Goal: Task Accomplishment & Management: Use online tool/utility

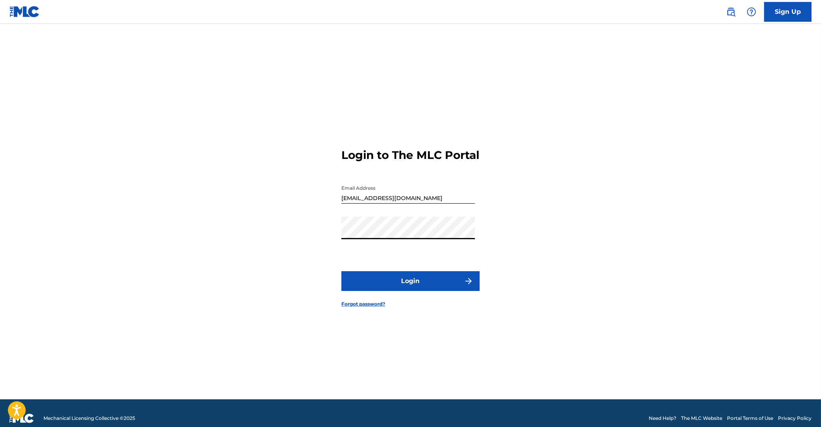
click at [413, 282] on button "Login" at bounding box center [410, 281] width 138 height 20
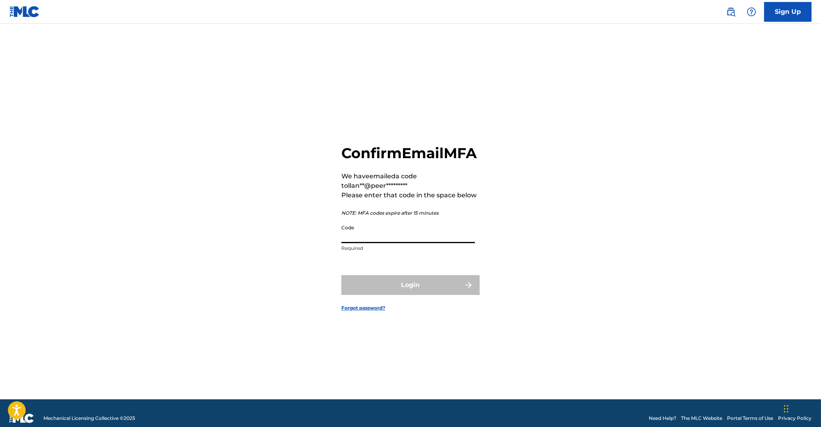
click at [442, 243] on input "Code" at bounding box center [408, 232] width 134 height 23
paste input "484139"
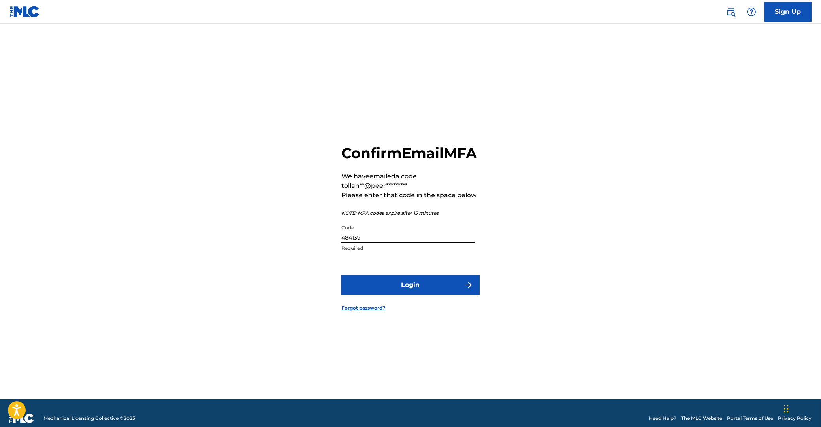
type input "484139"
click at [422, 292] on button "Login" at bounding box center [410, 285] width 138 height 20
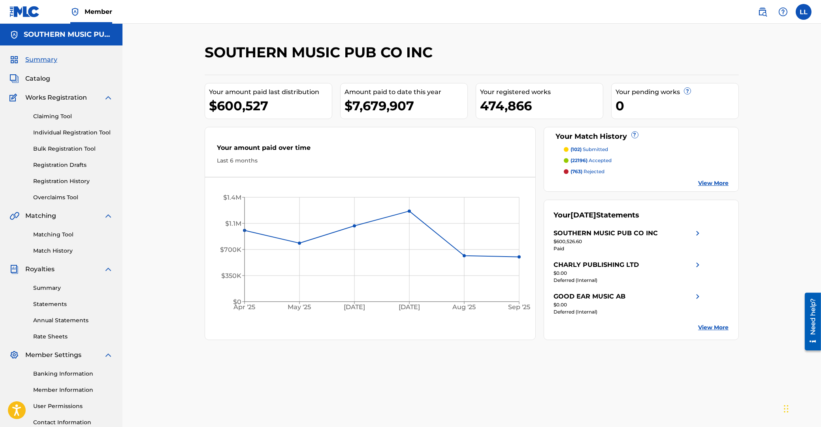
click at [53, 236] on link "Matching Tool" at bounding box center [73, 234] width 80 height 8
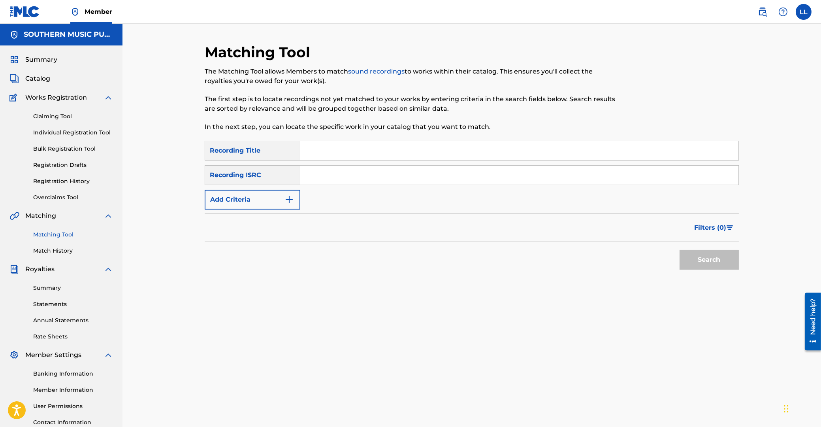
click at [324, 178] on input "Search Form" at bounding box center [519, 175] width 438 height 19
paste input "KRA492100956"
click at [703, 270] on div "Search" at bounding box center [707, 258] width 63 height 32
click at [705, 265] on button "Search" at bounding box center [709, 260] width 59 height 20
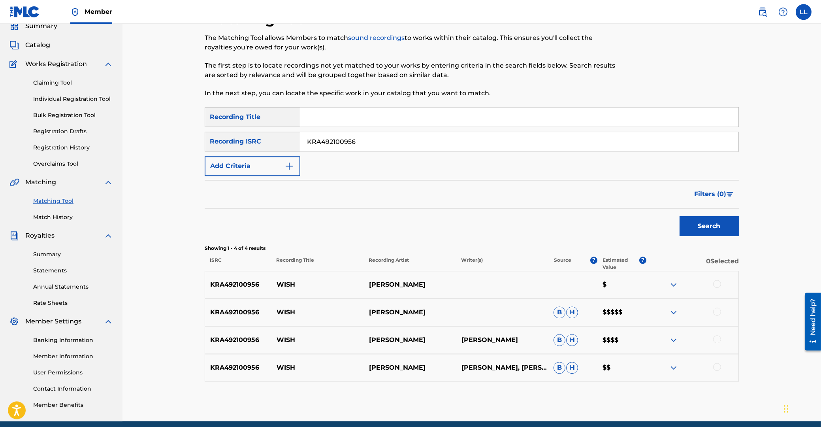
scroll to position [66, 0]
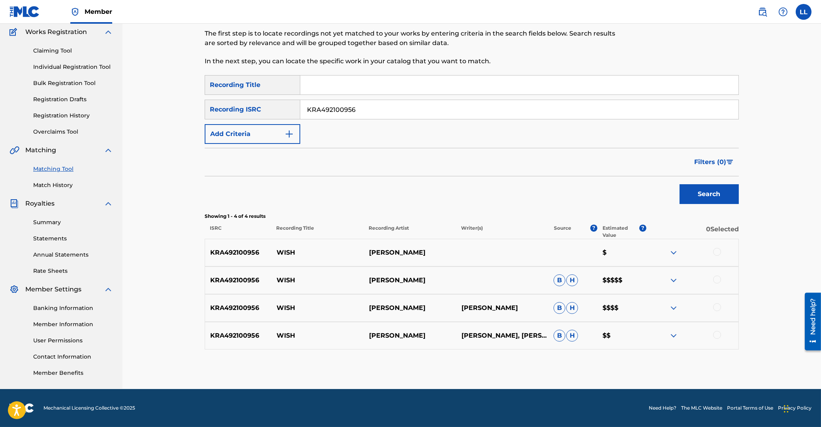
drag, startPoint x: 372, startPoint y: 110, endPoint x: 272, endPoint y: 116, distance: 100.2
click at [300, 103] on input "KRA492100956" at bounding box center [519, 109] width 438 height 19
paste input "200579"
click at [706, 192] on button "Search" at bounding box center [709, 194] width 59 height 20
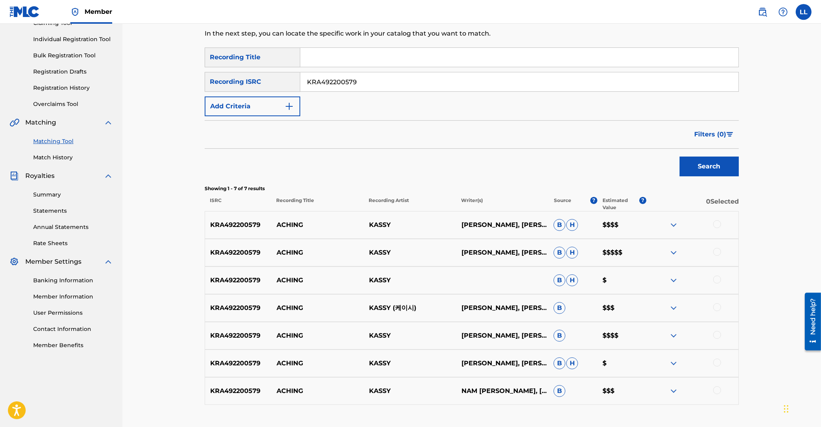
scroll to position [64, 0]
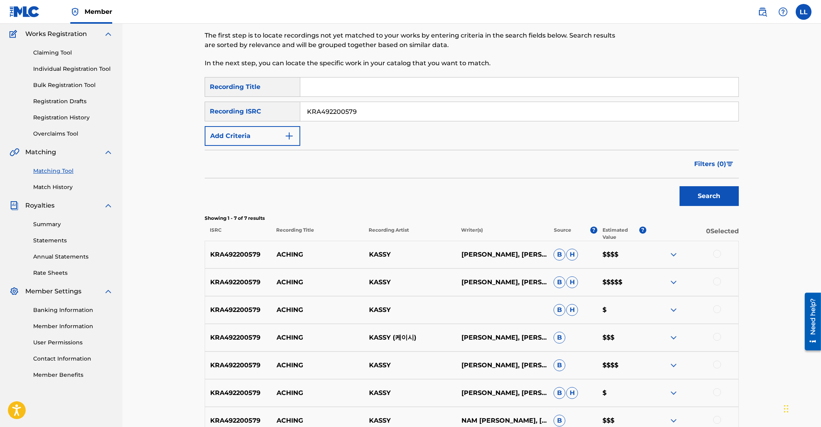
drag, startPoint x: 322, startPoint y: 109, endPoint x: 251, endPoint y: 110, distance: 71.1
click at [300, 109] on input "KRA492200579" at bounding box center [519, 111] width 438 height 19
paste input "300786"
type input "KRA492300786"
click at [706, 194] on button "Search" at bounding box center [709, 196] width 59 height 20
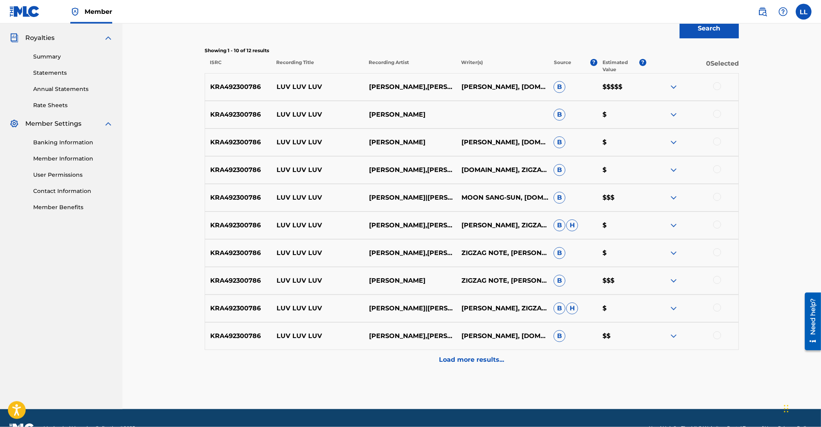
scroll to position [232, 0]
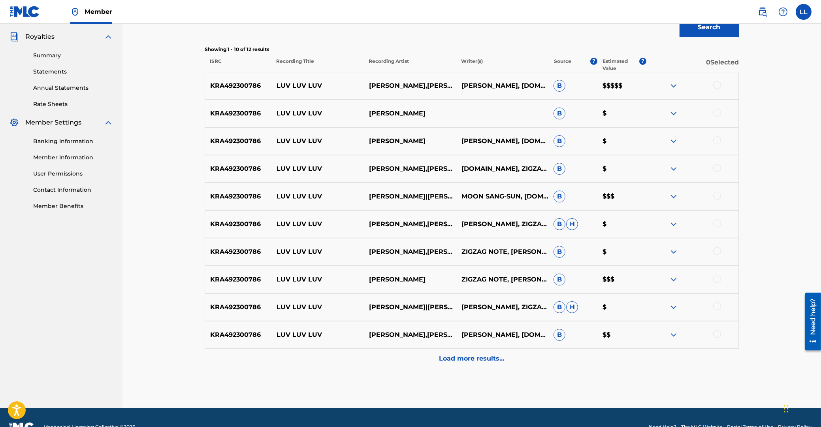
click at [470, 363] on div "Load more results..." at bounding box center [472, 359] width 534 height 20
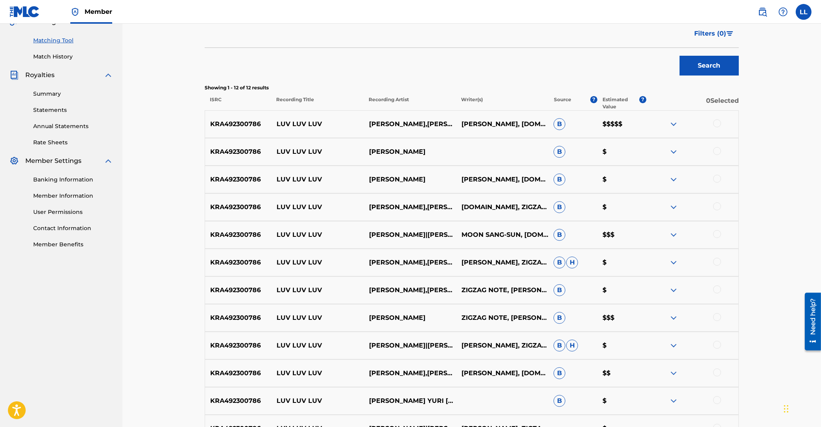
scroll to position [190, 0]
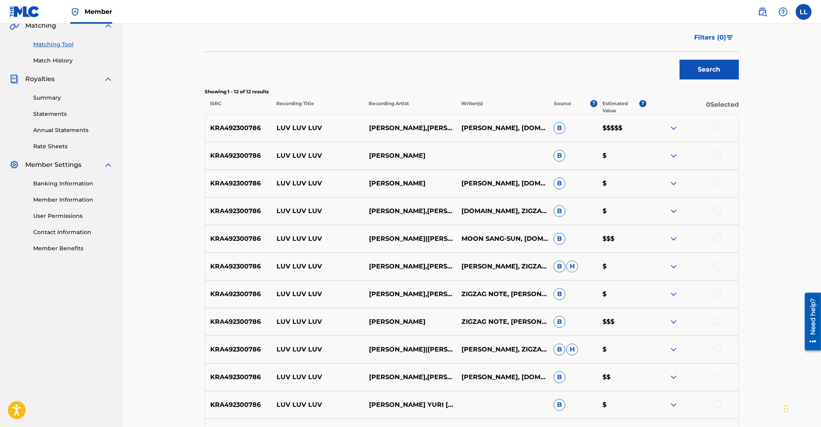
click at [718, 128] on div at bounding box center [717, 127] width 8 height 8
click at [716, 155] on div at bounding box center [717, 155] width 8 height 8
click at [716, 184] on div at bounding box center [717, 183] width 8 height 8
click at [717, 211] on div at bounding box center [717, 210] width 8 height 8
click at [718, 238] on div at bounding box center [717, 238] width 8 height 8
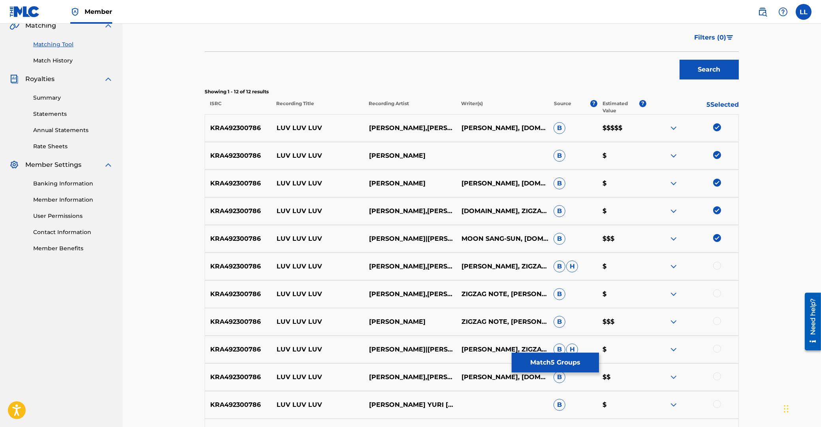
click at [716, 267] on div at bounding box center [717, 266] width 8 height 8
click at [715, 292] on div at bounding box center [717, 293] width 8 height 8
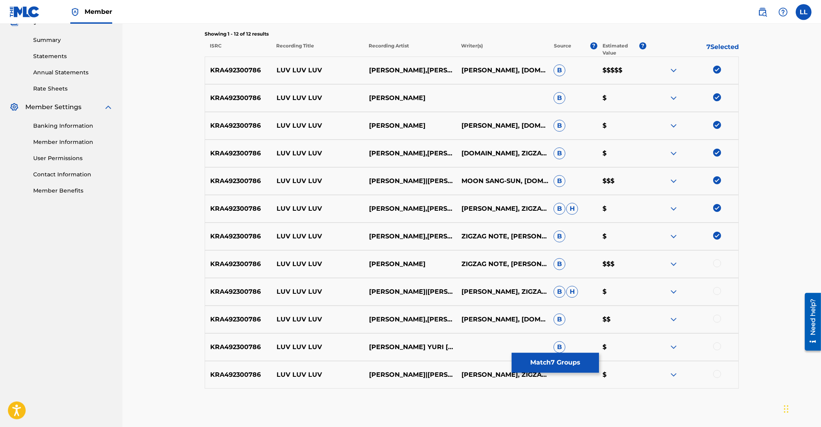
scroll to position [287, 0]
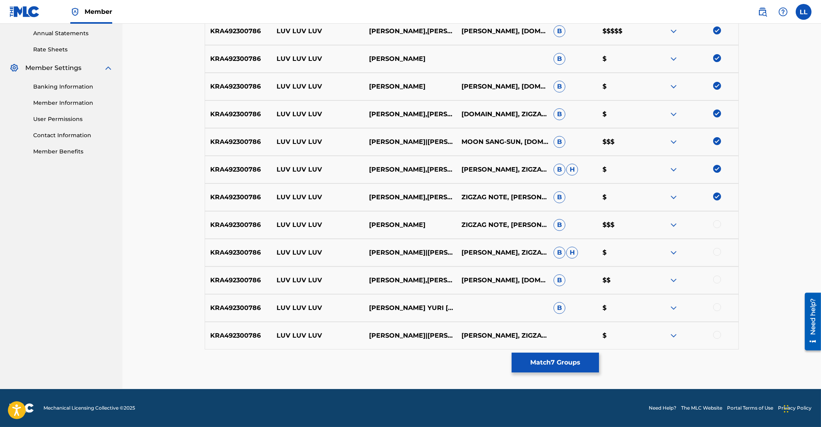
click at [718, 223] on div at bounding box center [717, 224] width 8 height 8
click at [716, 255] on div at bounding box center [717, 252] width 8 height 8
click at [717, 281] on div at bounding box center [717, 279] width 8 height 8
click at [718, 307] on div at bounding box center [717, 307] width 8 height 8
drag, startPoint x: 716, startPoint y: 334, endPoint x: 704, endPoint y: 337, distance: 12.8
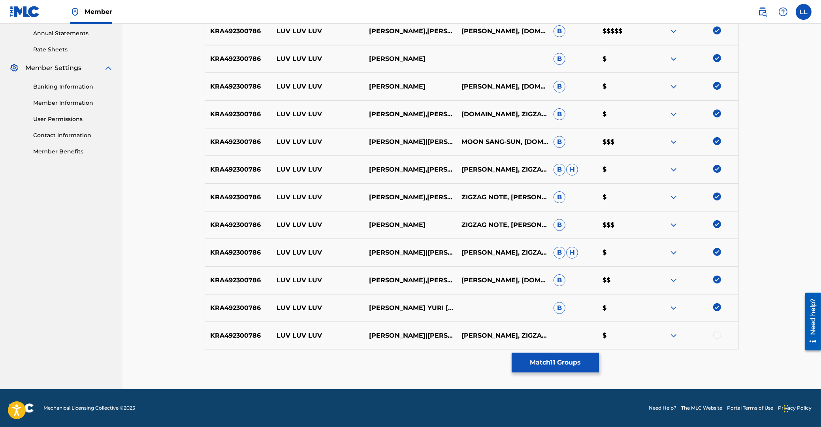
click at [716, 334] on div at bounding box center [717, 335] width 8 height 8
click at [568, 363] on button "Match 12 Groups" at bounding box center [555, 363] width 87 height 20
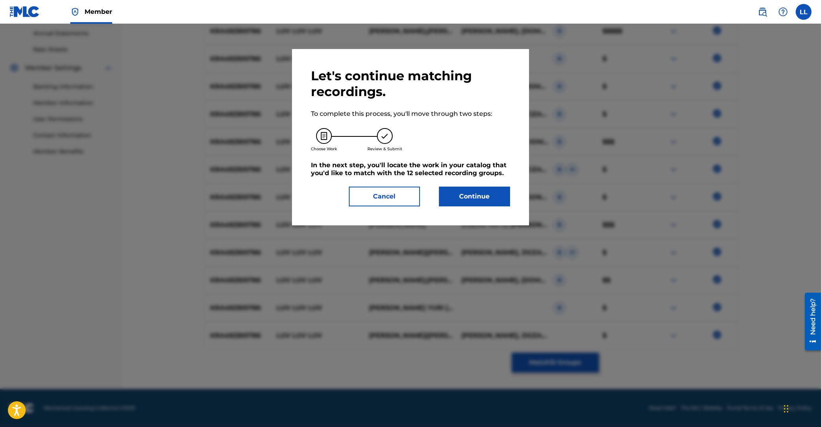
click at [486, 198] on button "Continue" at bounding box center [474, 197] width 71 height 20
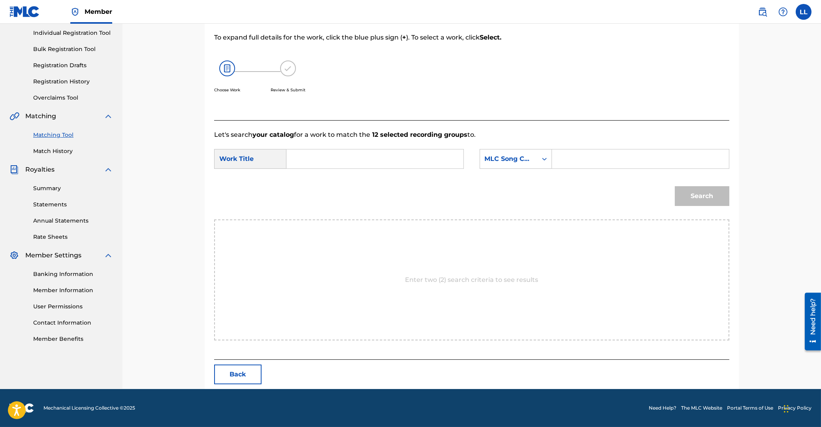
scroll to position [63, 0]
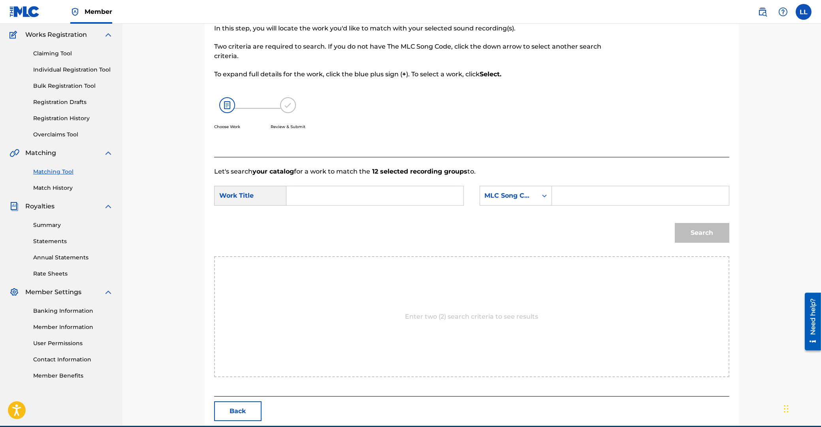
click at [399, 192] on input "Search Form" at bounding box center [375, 195] width 164 height 19
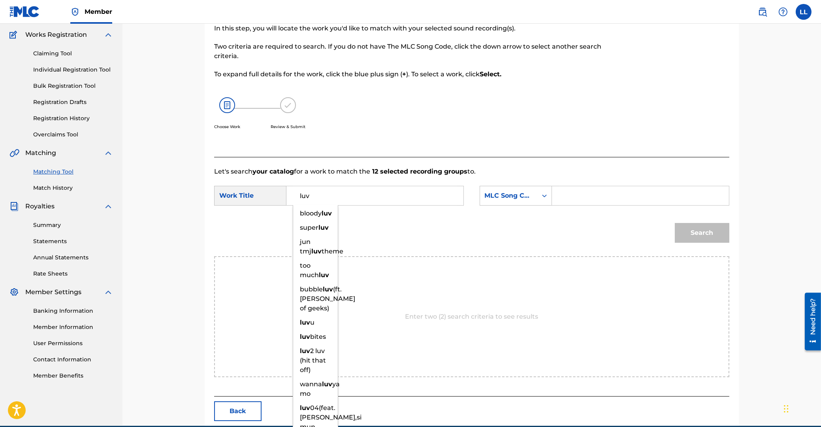
type input "luv"
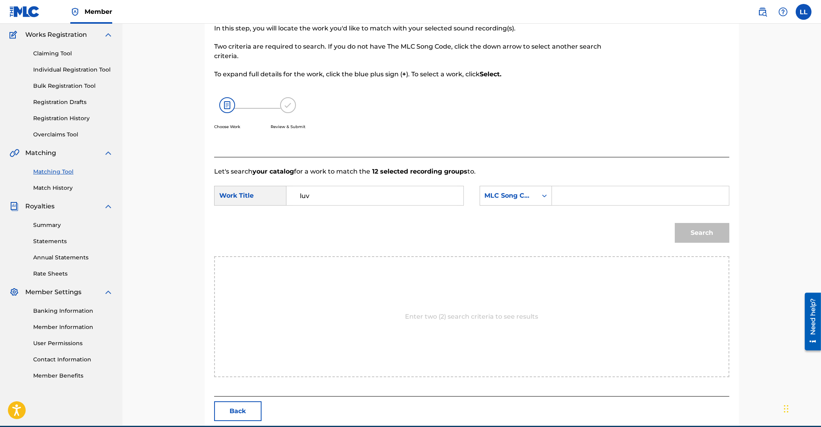
paste input "LE0QIZ"
type input "LE0QIZ"
click at [675, 223] on button "Search" at bounding box center [702, 233] width 55 height 20
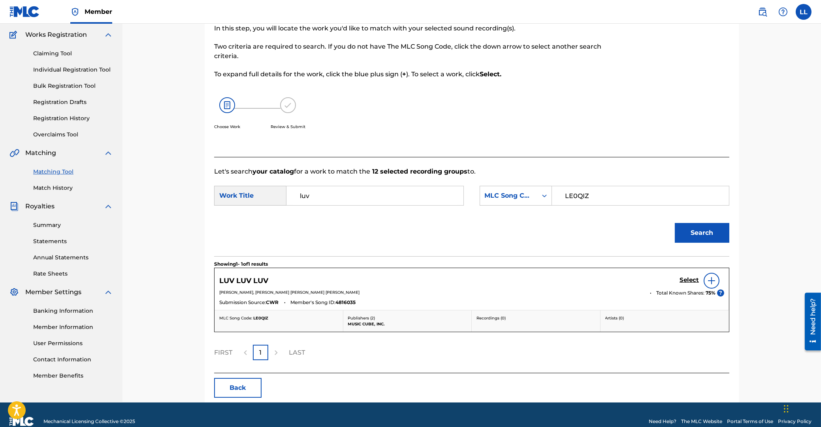
click at [689, 279] on h5 "Select" at bounding box center [689, 280] width 19 height 8
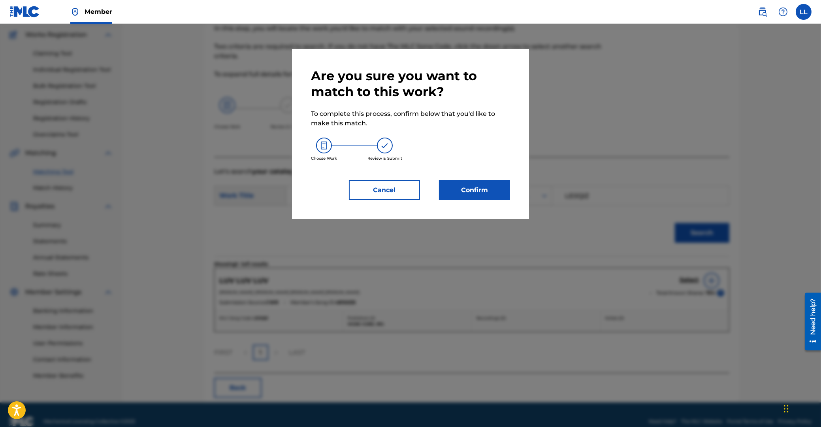
click at [486, 189] on button "Confirm" at bounding box center [474, 190] width 71 height 20
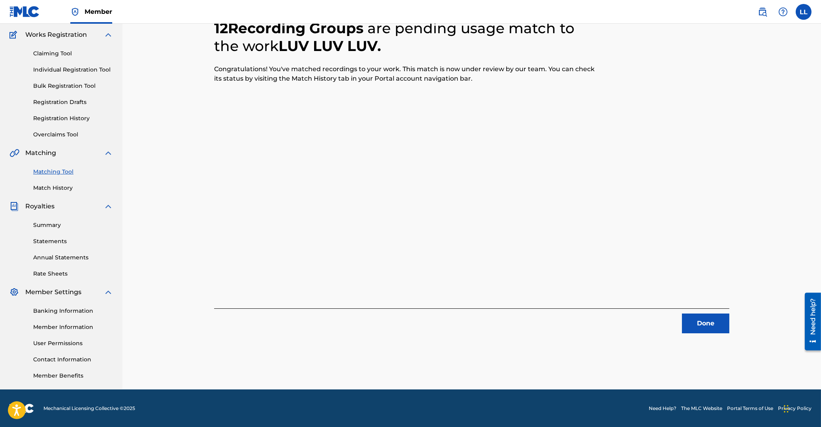
click at [701, 318] on button "Done" at bounding box center [705, 323] width 47 height 20
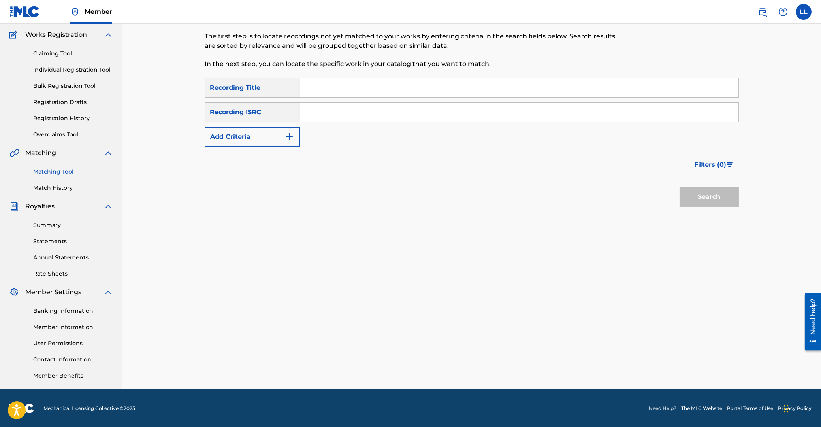
drag, startPoint x: 329, startPoint y: 113, endPoint x: 353, endPoint y: 121, distance: 25.2
click at [330, 113] on input "Search Form" at bounding box center [519, 112] width 438 height 19
paste input "KRA592102619"
click at [698, 195] on button "Search" at bounding box center [709, 197] width 59 height 20
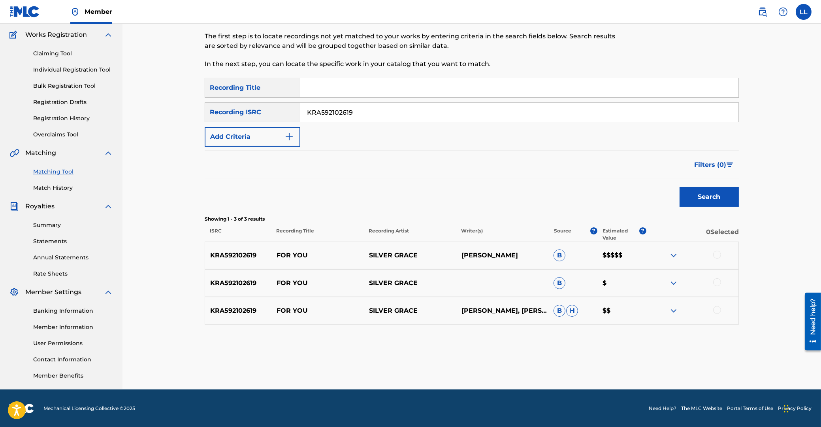
drag, startPoint x: 383, startPoint y: 109, endPoint x: 201, endPoint y: 103, distance: 181.5
click at [300, 103] on input "KRA592102619" at bounding box center [519, 112] width 438 height 19
paste input "B471800182"
type input "KRB471800182"
click at [698, 190] on button "Search" at bounding box center [709, 197] width 59 height 20
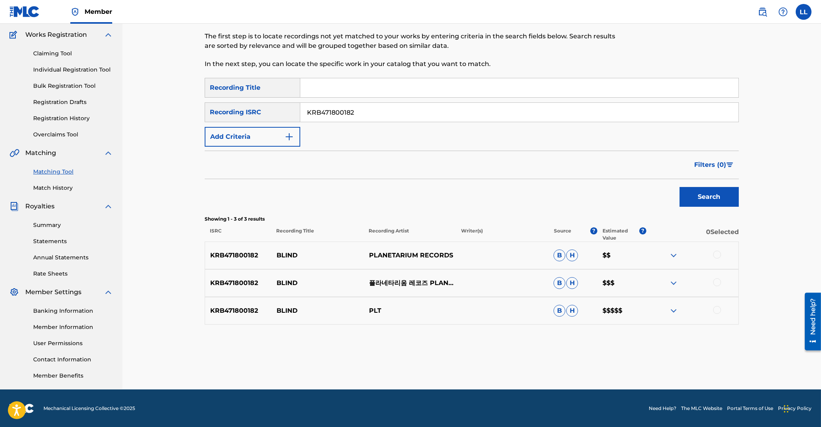
click at [717, 255] on div at bounding box center [717, 255] width 8 height 8
click at [716, 282] on div at bounding box center [717, 282] width 8 height 8
click at [716, 310] on div at bounding box center [717, 310] width 8 height 8
click at [675, 309] on img at bounding box center [673, 310] width 9 height 9
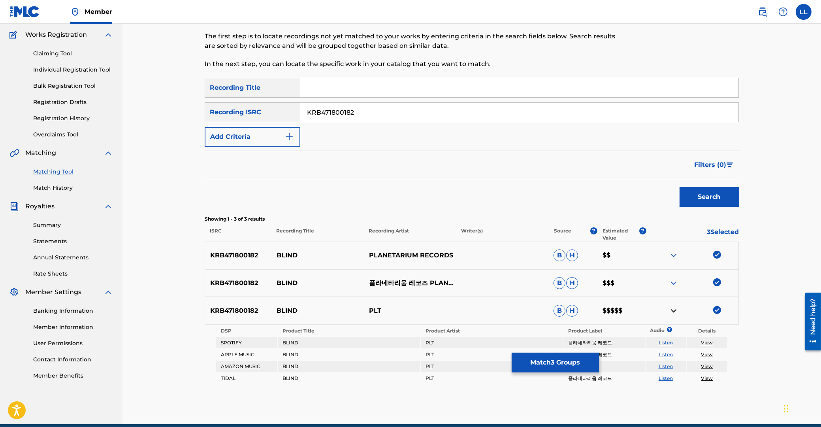
click at [675, 309] on img at bounding box center [673, 310] width 9 height 9
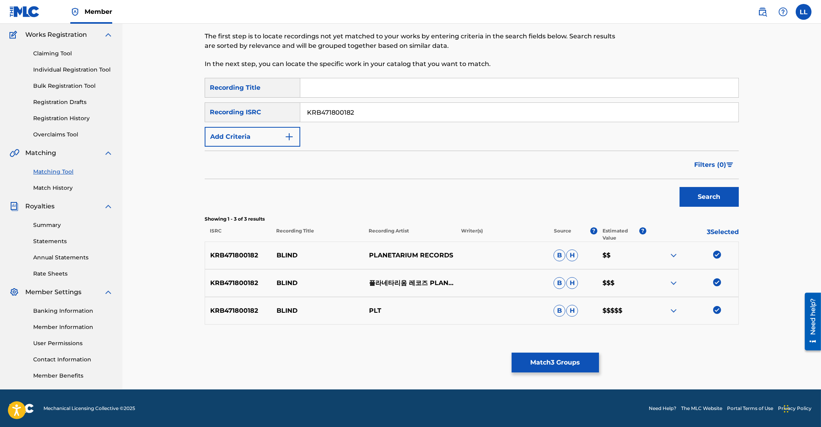
click at [545, 360] on button "Match 3 Groups" at bounding box center [555, 363] width 87 height 20
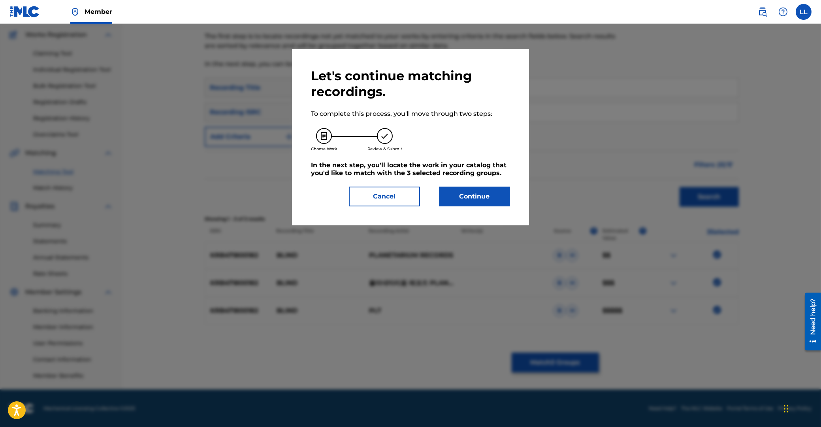
click at [492, 189] on button "Continue" at bounding box center [474, 197] width 71 height 20
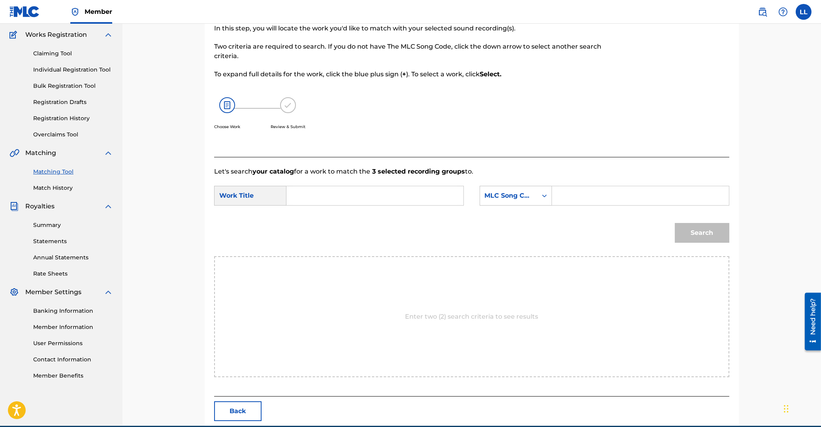
click at [364, 200] on input "Search Form" at bounding box center [375, 195] width 164 height 19
paste input "BLIND"
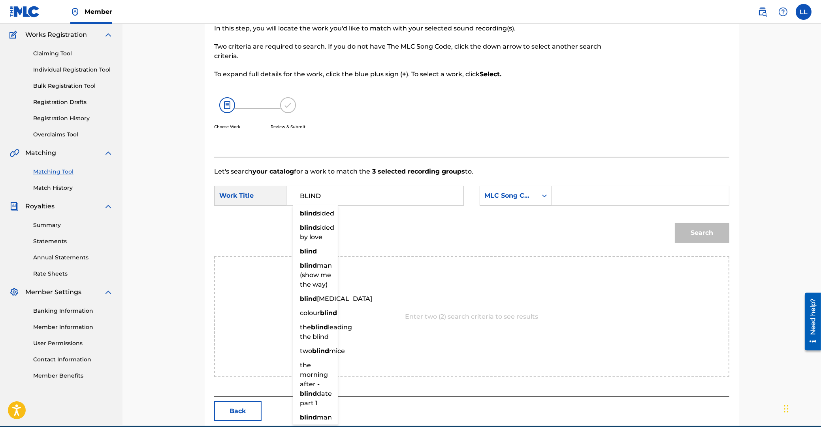
type input "BLIND"
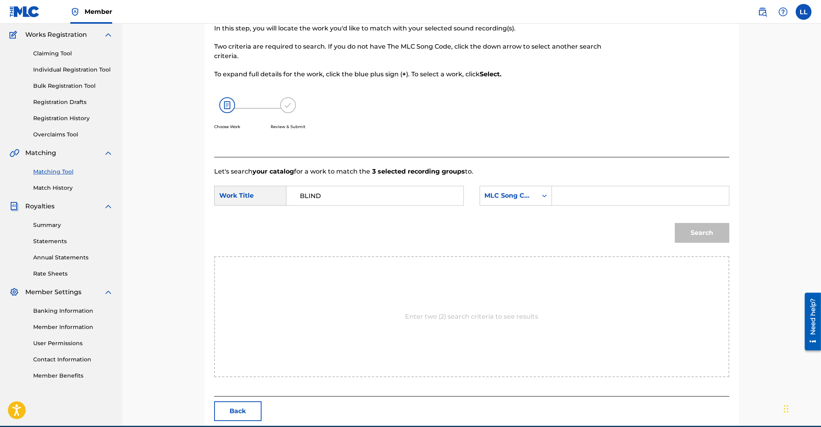
click at [613, 196] on input "Search Form" at bounding box center [641, 195] width 164 height 19
paste input "BVDIYT"
type input "BVDIYT"
click at [714, 231] on button "Search" at bounding box center [702, 233] width 55 height 20
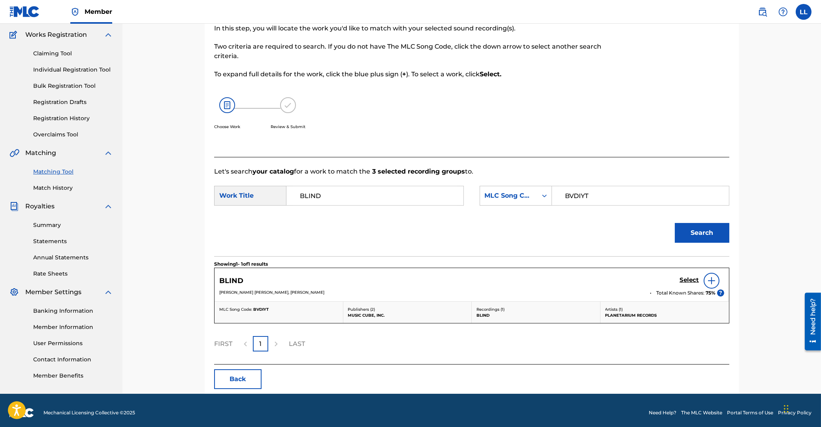
click at [688, 281] on h5 "Select" at bounding box center [689, 280] width 19 height 8
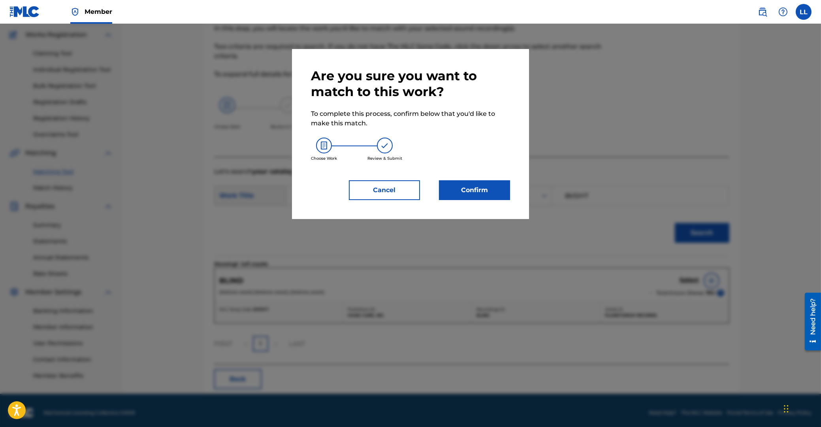
click at [496, 198] on button "Confirm" at bounding box center [474, 190] width 71 height 20
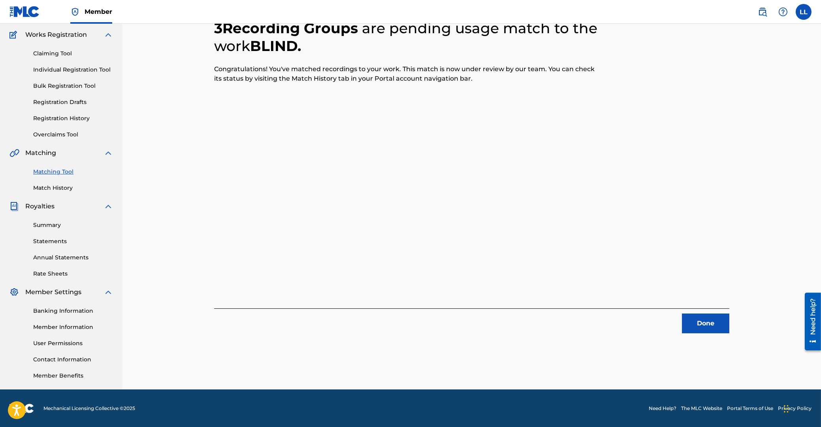
click at [699, 319] on button "Done" at bounding box center [705, 323] width 47 height 20
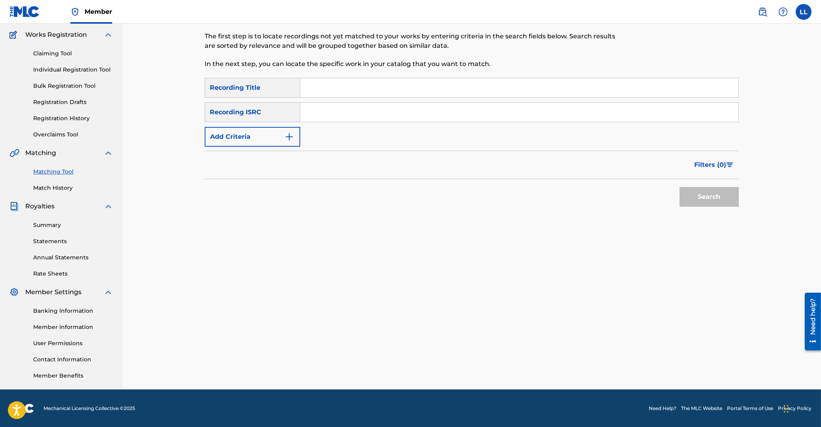
click at [344, 109] on input "Search Form" at bounding box center [519, 112] width 438 height 19
paste input "KRB472101368"
click at [698, 197] on button "Search" at bounding box center [709, 197] width 59 height 20
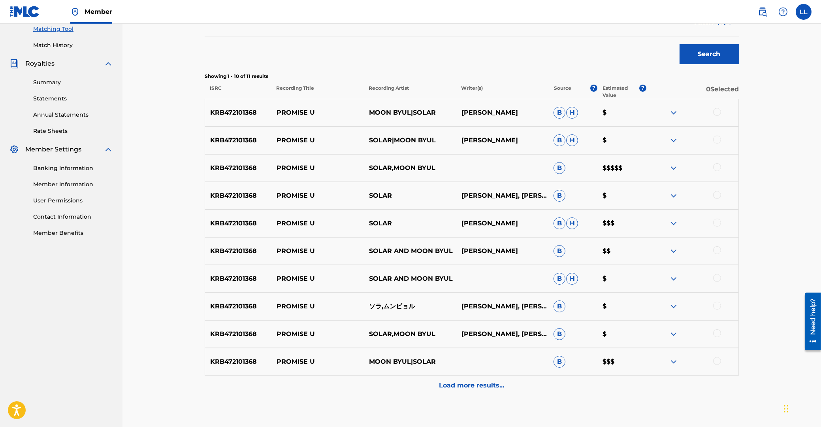
scroll to position [251, 0]
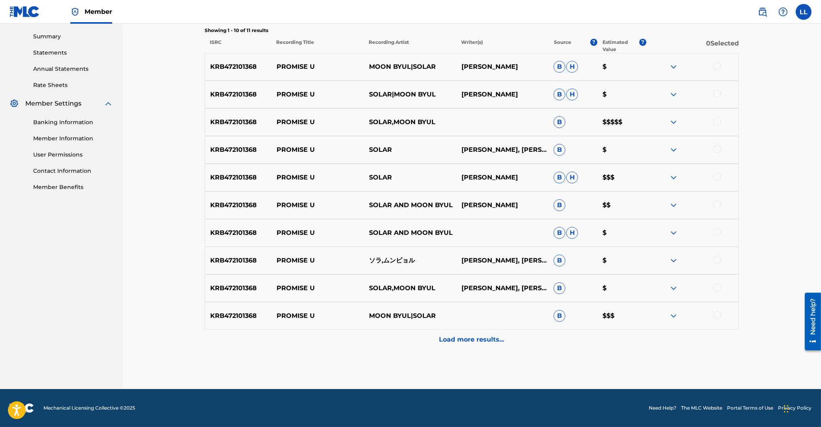
click at [455, 341] on p "Load more results..." at bounding box center [471, 339] width 65 height 9
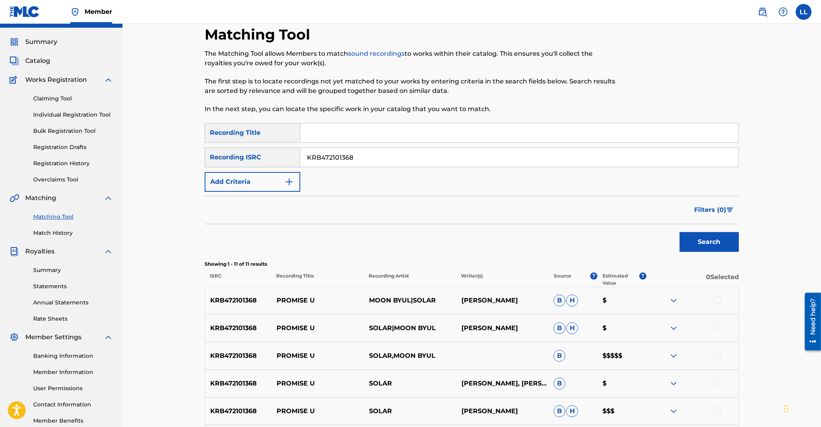
scroll to position [0, 0]
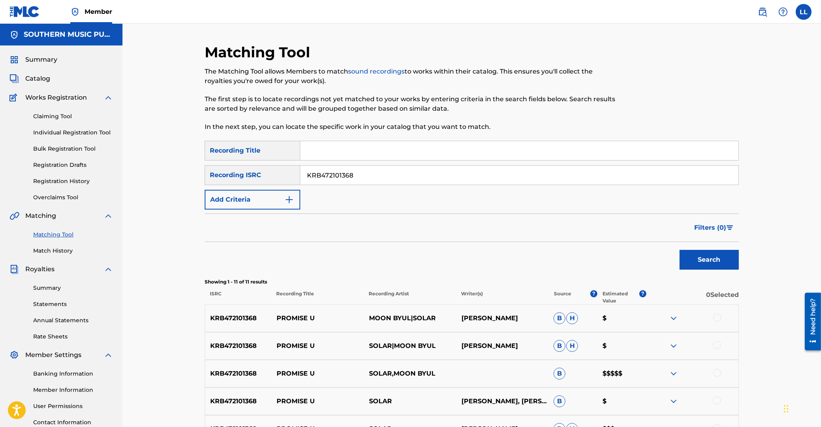
drag, startPoint x: 377, startPoint y: 174, endPoint x: 217, endPoint y: 176, distance: 160.1
click at [300, 176] on input "KRB472101368" at bounding box center [519, 175] width 438 height 19
paste input "C071400202"
type input "KRC071400202"
click at [716, 250] on button "Search" at bounding box center [709, 260] width 59 height 20
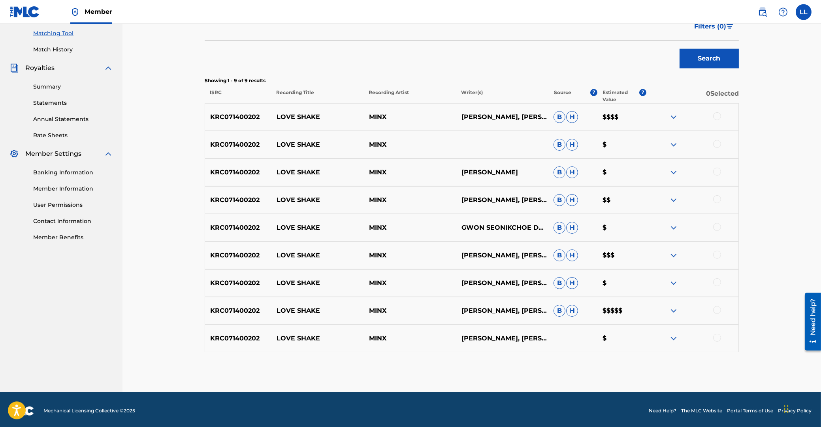
scroll to position [204, 0]
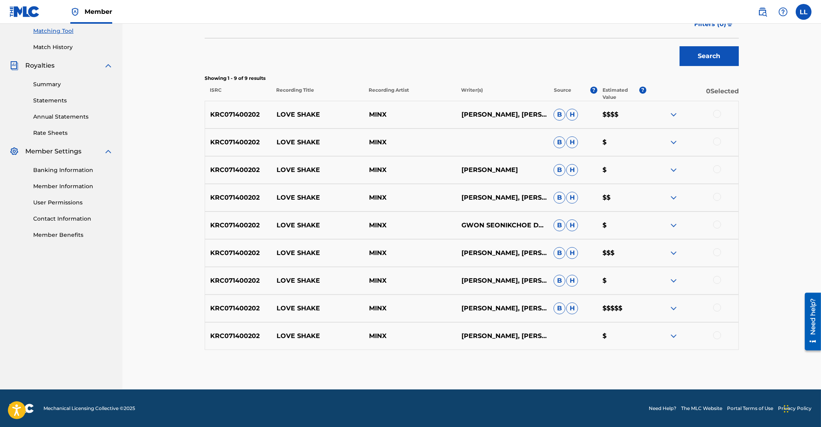
click at [718, 113] on div at bounding box center [717, 114] width 8 height 8
click at [716, 141] on div at bounding box center [717, 142] width 8 height 8
click at [718, 169] on div at bounding box center [717, 169] width 8 height 8
drag, startPoint x: 718, startPoint y: 196, endPoint x: 716, endPoint y: 210, distance: 14.0
click at [718, 197] on div at bounding box center [717, 197] width 8 height 8
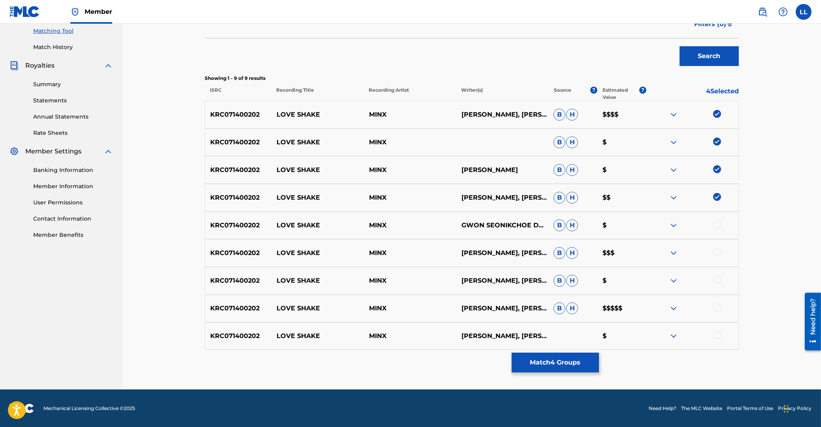
drag, startPoint x: 716, startPoint y: 222, endPoint x: 717, endPoint y: 230, distance: 8.8
click at [716, 224] on div at bounding box center [717, 225] width 8 height 8
drag, startPoint x: 718, startPoint y: 249, endPoint x: 718, endPoint y: 266, distance: 17.0
click at [718, 250] on div at bounding box center [717, 252] width 8 height 8
click at [715, 280] on div at bounding box center [717, 280] width 8 height 8
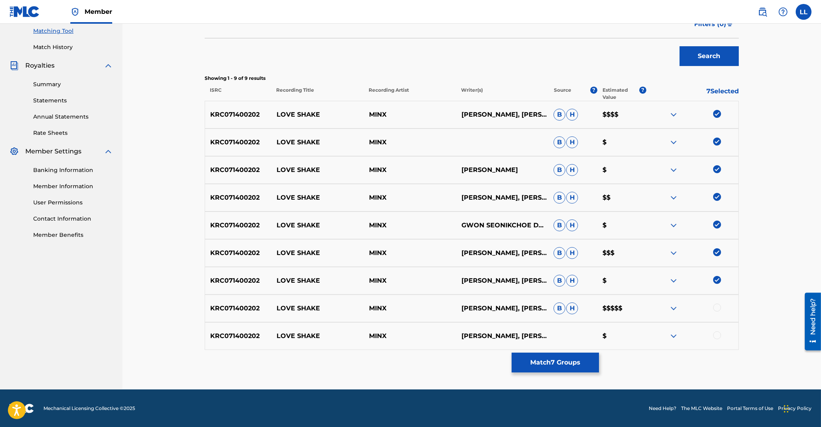
click at [716, 307] on div at bounding box center [717, 308] width 8 height 8
click at [716, 334] on div at bounding box center [717, 335] width 8 height 8
click at [565, 364] on button "Match 9 Groups" at bounding box center [555, 363] width 87 height 20
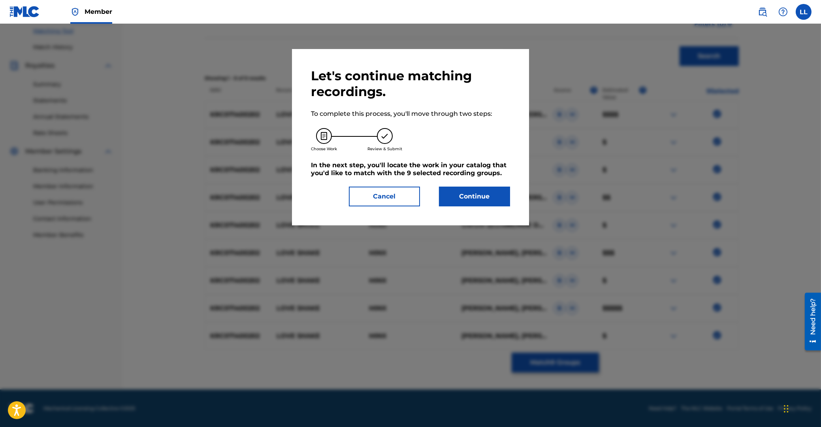
click at [471, 198] on button "Continue" at bounding box center [474, 197] width 71 height 20
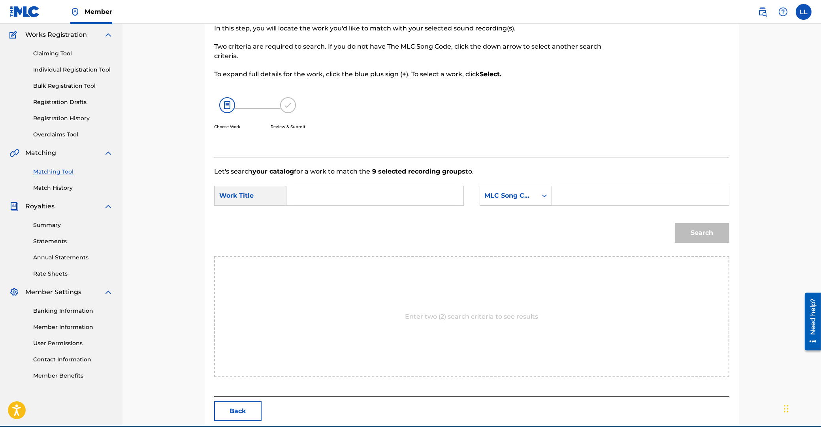
click at [374, 192] on input "Search Form" at bounding box center [375, 195] width 164 height 19
paste input "LOVE SHAKE"
type input "LOVE SHAKE"
click at [590, 199] on input "Search Form" at bounding box center [641, 195] width 164 height 19
paste input "LV8BOB"
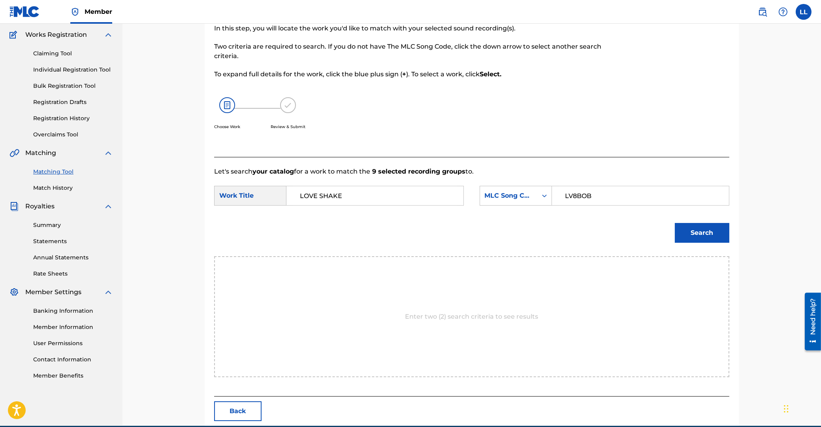
type input "LV8BOB"
click at [710, 232] on button "Search" at bounding box center [702, 233] width 55 height 20
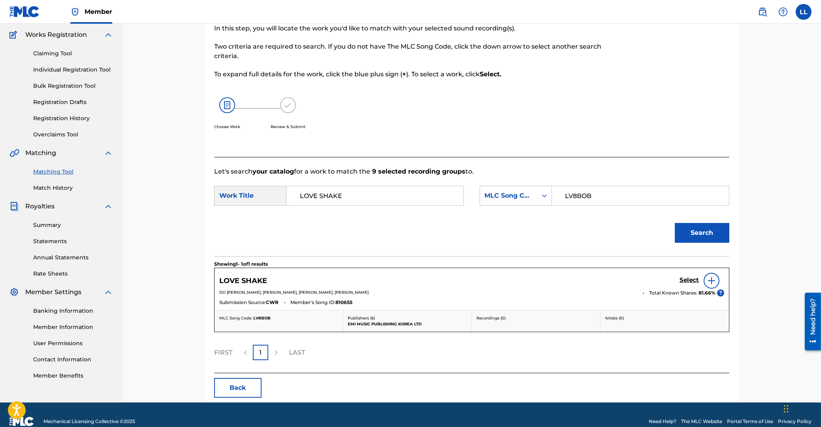
click at [689, 279] on h5 "Select" at bounding box center [689, 280] width 19 height 8
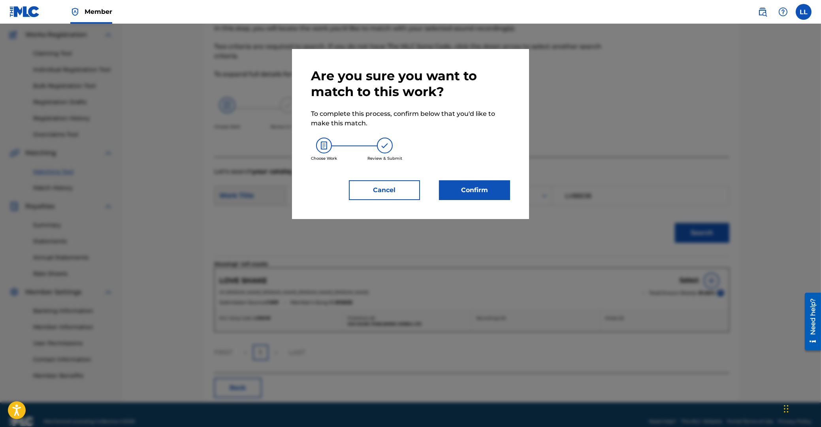
click at [456, 187] on button "Confirm" at bounding box center [474, 190] width 71 height 20
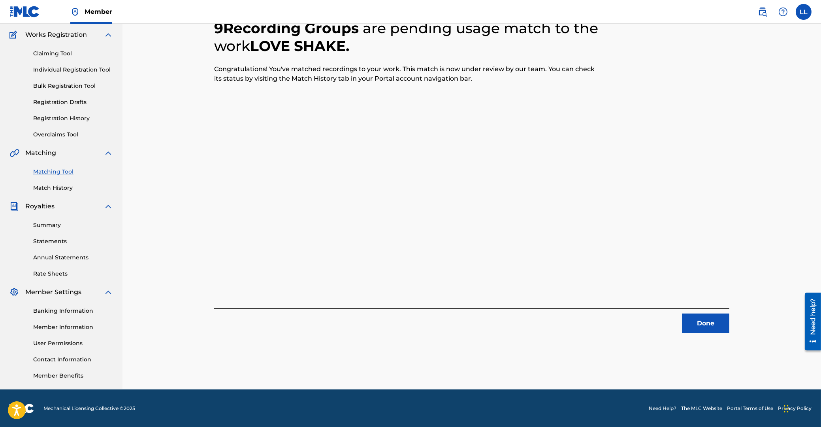
click at [696, 318] on button "Done" at bounding box center [705, 323] width 47 height 20
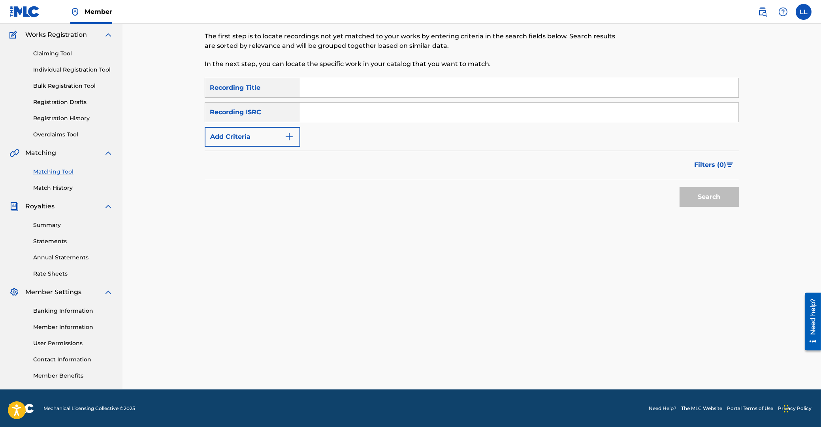
click at [339, 109] on input "Search Form" at bounding box center [519, 112] width 438 height 19
paste input "KRE131800040"
type input "KRE131800040"
click at [712, 201] on button "Search" at bounding box center [709, 197] width 59 height 20
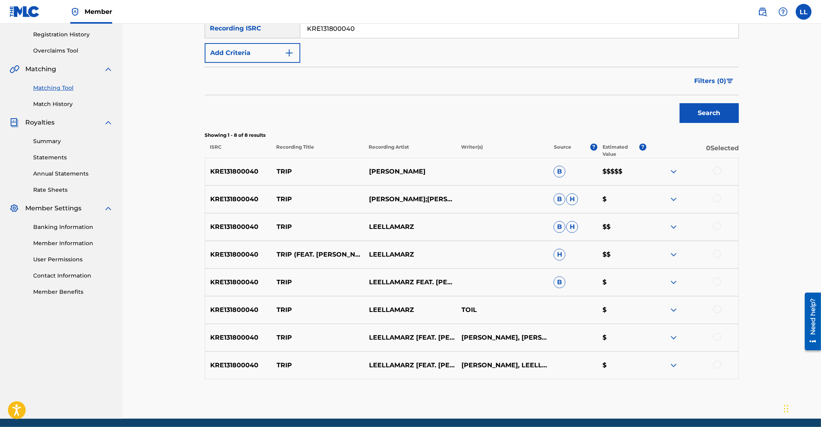
scroll to position [148, 0]
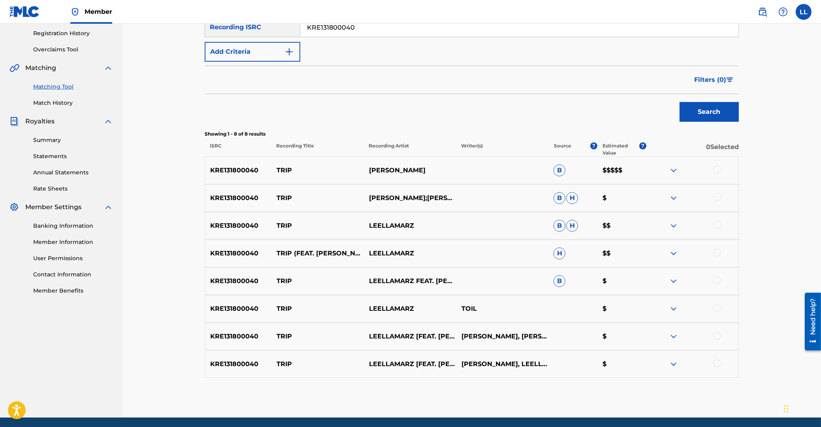
click at [718, 168] on div at bounding box center [717, 170] width 8 height 8
click at [719, 196] on div at bounding box center [717, 197] width 8 height 8
click at [716, 224] on div at bounding box center [717, 225] width 8 height 8
click at [716, 253] on div at bounding box center [717, 253] width 8 height 8
click at [716, 280] on div at bounding box center [717, 280] width 8 height 8
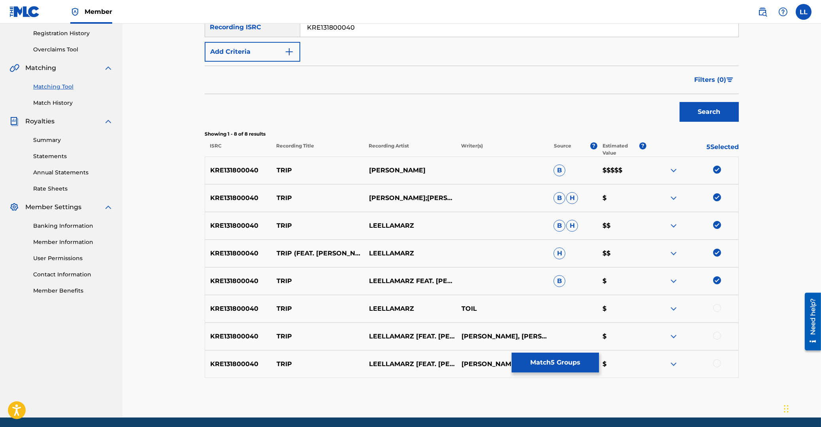
drag, startPoint x: 719, startPoint y: 307, endPoint x: 716, endPoint y: 315, distance: 8.3
click at [718, 309] on div at bounding box center [717, 308] width 8 height 8
click at [716, 336] on div at bounding box center [717, 336] width 8 height 8
click at [716, 363] on div at bounding box center [717, 363] width 8 height 8
click at [549, 364] on button "Match 8 Groups" at bounding box center [555, 363] width 87 height 20
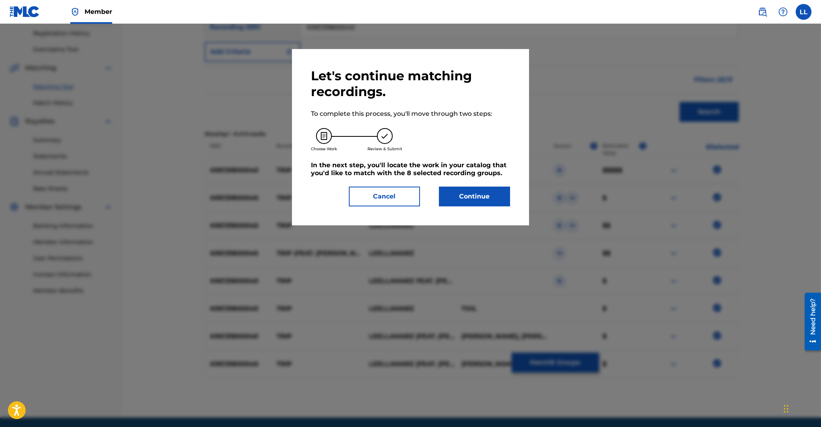
click at [478, 191] on button "Continue" at bounding box center [474, 197] width 71 height 20
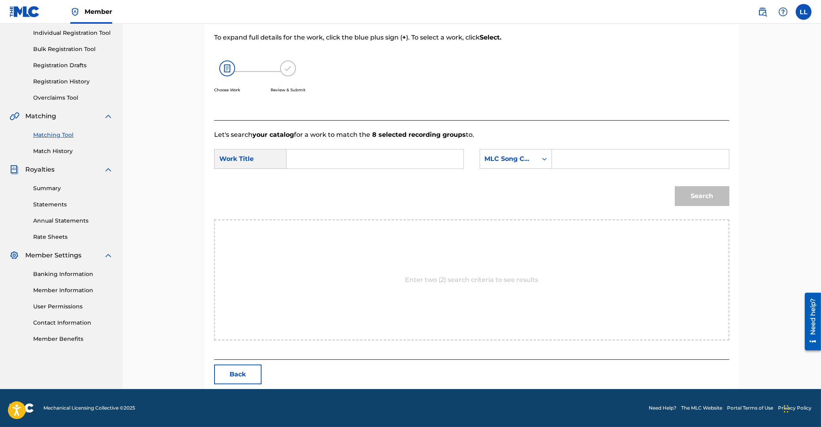
scroll to position [63, 0]
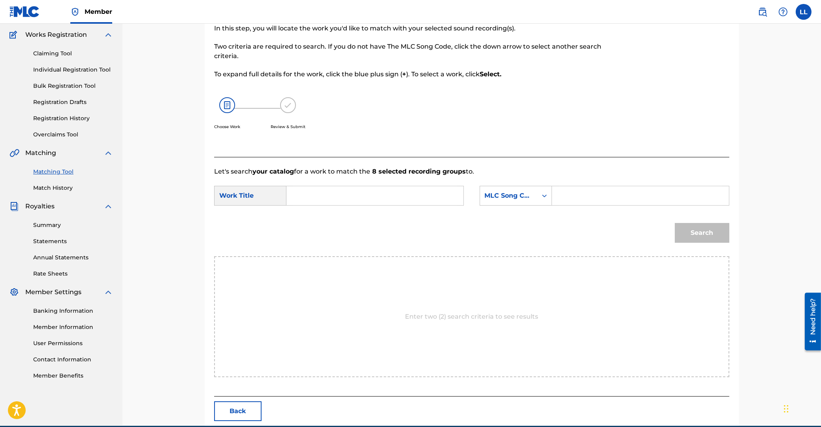
click at [387, 201] on input "Search Form" at bounding box center [375, 195] width 164 height 19
paste input "TRIP"
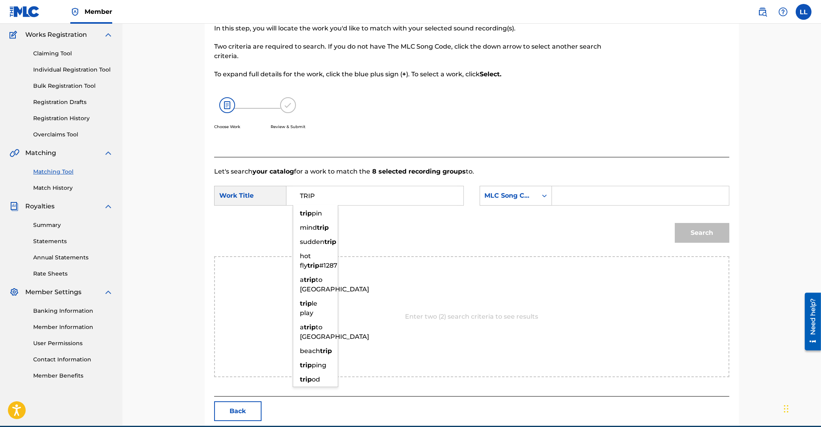
type input "TRIP"
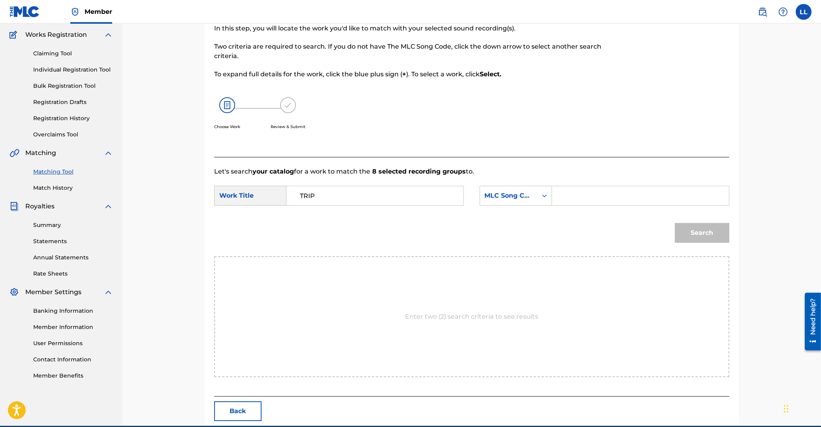
click at [619, 194] on input "Search Form" at bounding box center [641, 195] width 164 height 19
paste input "TE0GOA"
type input "TE0GOA"
click at [714, 232] on button "Search" at bounding box center [702, 233] width 55 height 20
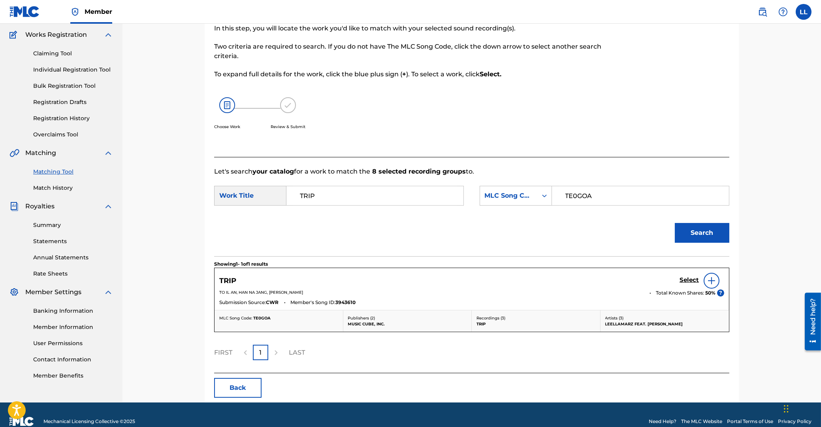
click at [686, 279] on h5 "Select" at bounding box center [689, 280] width 19 height 8
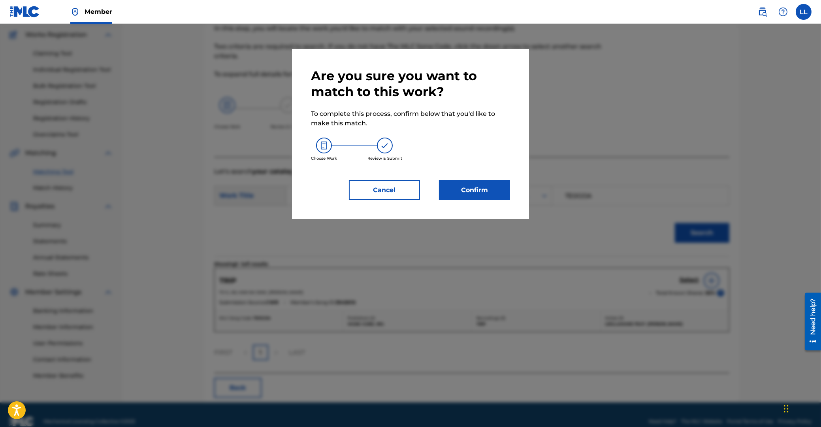
click at [466, 188] on button "Confirm" at bounding box center [474, 190] width 71 height 20
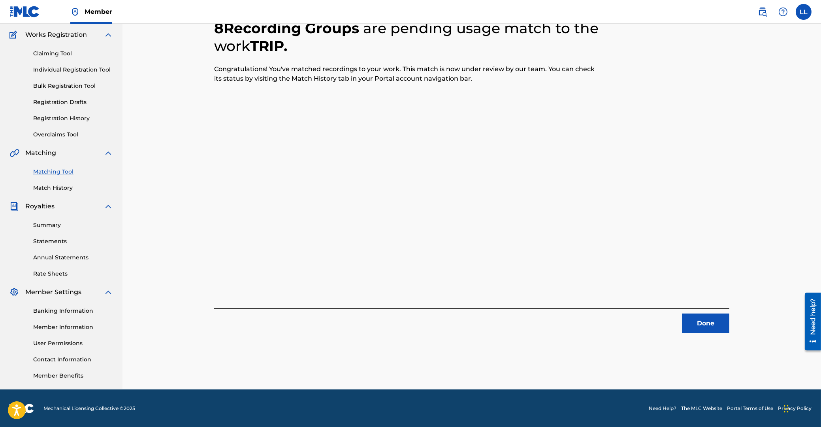
click at [703, 321] on button "Done" at bounding box center [705, 323] width 47 height 20
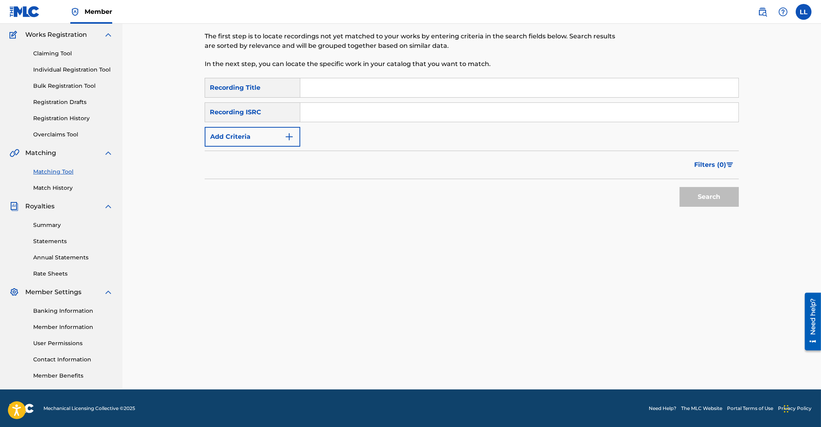
click at [358, 109] on input "Search Form" at bounding box center [519, 112] width 438 height 19
paste input "KRE132000033"
type input "KRE132000033"
click at [704, 207] on div "Search" at bounding box center [707, 195] width 63 height 32
click at [703, 201] on button "Search" at bounding box center [709, 197] width 59 height 20
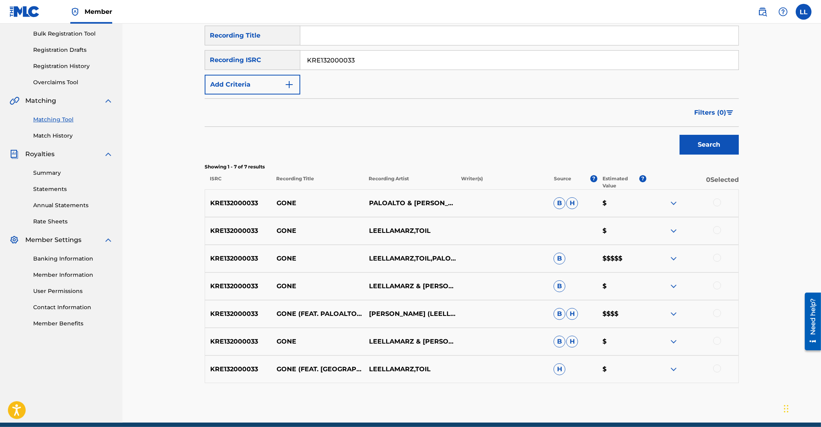
scroll to position [149, 0]
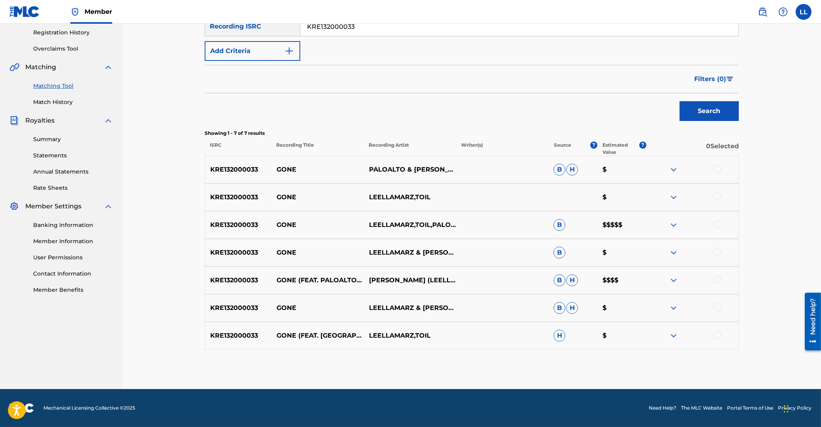
click at [719, 168] on div at bounding box center [717, 169] width 8 height 8
click at [716, 195] on div at bounding box center [717, 196] width 8 height 8
click at [718, 223] on div at bounding box center [717, 224] width 8 height 8
click at [716, 251] on div at bounding box center [717, 252] width 8 height 8
click at [715, 279] on div at bounding box center [717, 279] width 8 height 8
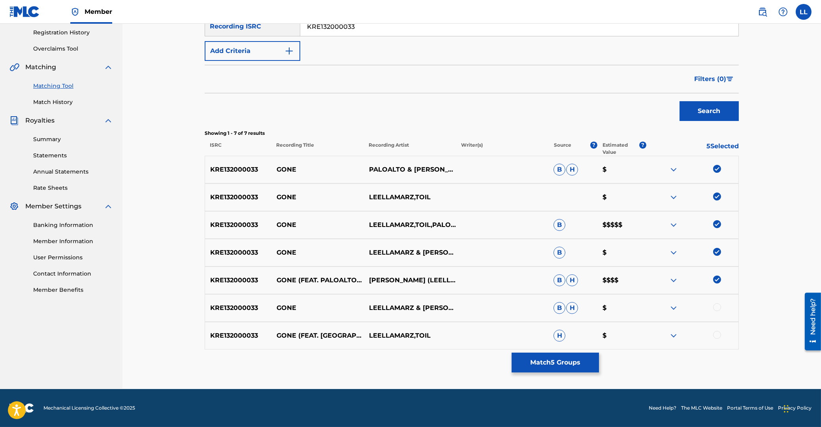
click at [716, 308] on div at bounding box center [717, 307] width 8 height 8
click at [716, 334] on div at bounding box center [717, 335] width 8 height 8
click at [548, 355] on button "Match 7 Groups" at bounding box center [555, 363] width 87 height 20
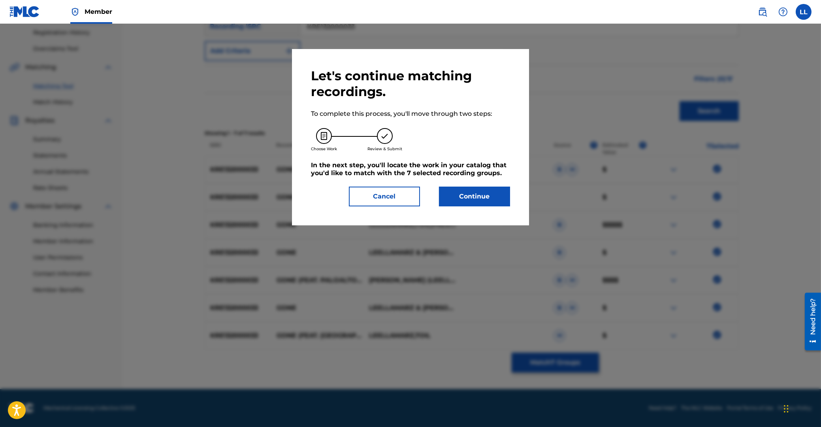
click at [464, 196] on button "Continue" at bounding box center [474, 197] width 71 height 20
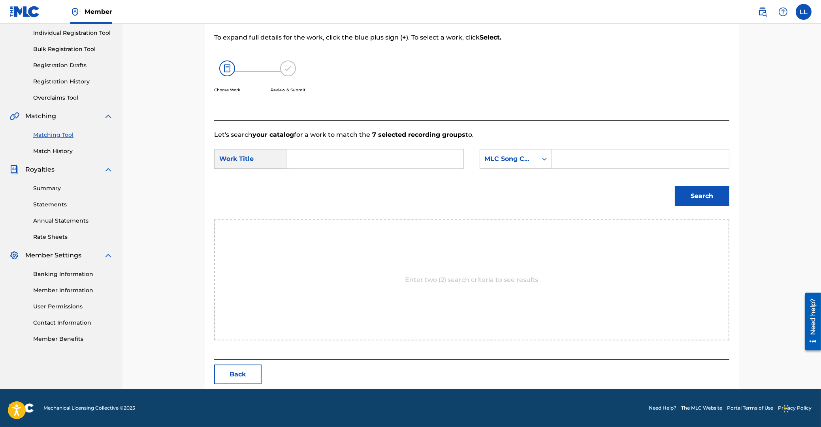
scroll to position [63, 0]
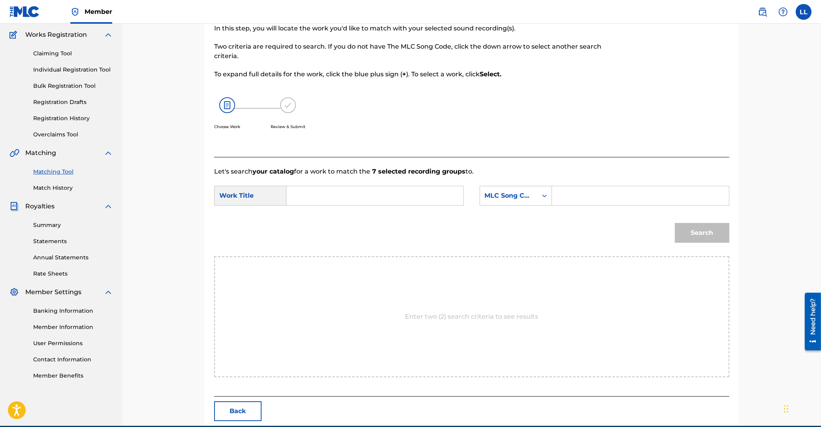
click at [357, 199] on input "Search Form" at bounding box center [375, 195] width 164 height 19
paste input "GONE"
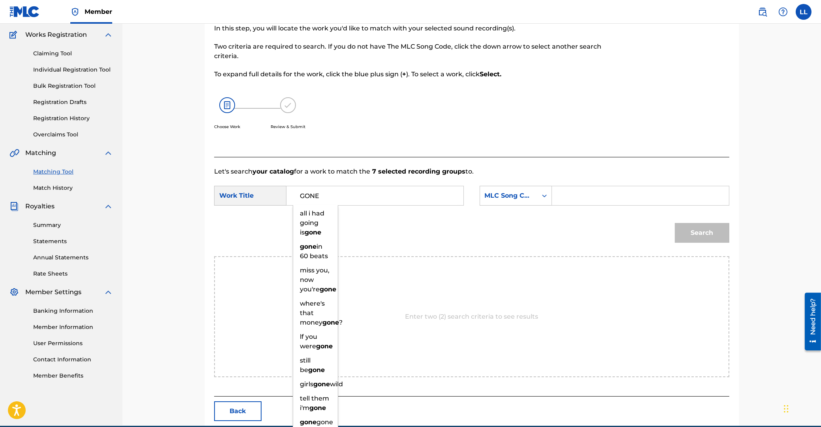
type input "GONE"
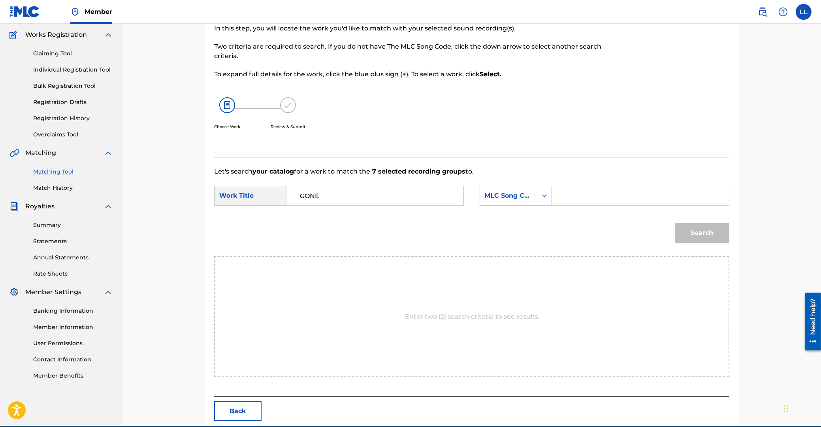
click at [611, 200] on input "Search Form" at bounding box center [641, 195] width 164 height 19
paste input "GA7N8C"
type input "GA7N8C"
click at [698, 226] on button "Search" at bounding box center [702, 233] width 55 height 20
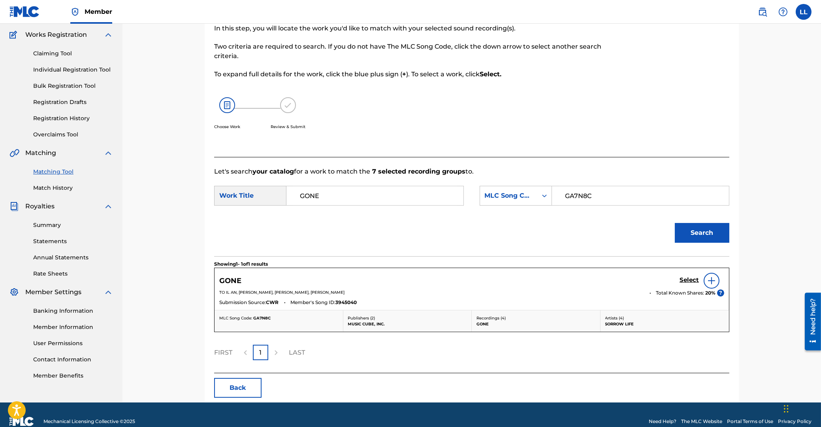
click at [690, 279] on h5 "Select" at bounding box center [689, 280] width 19 height 8
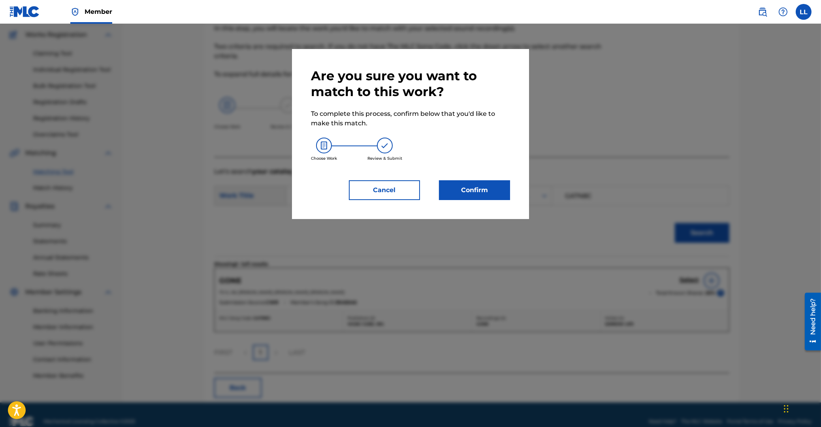
click at [473, 187] on button "Confirm" at bounding box center [474, 190] width 71 height 20
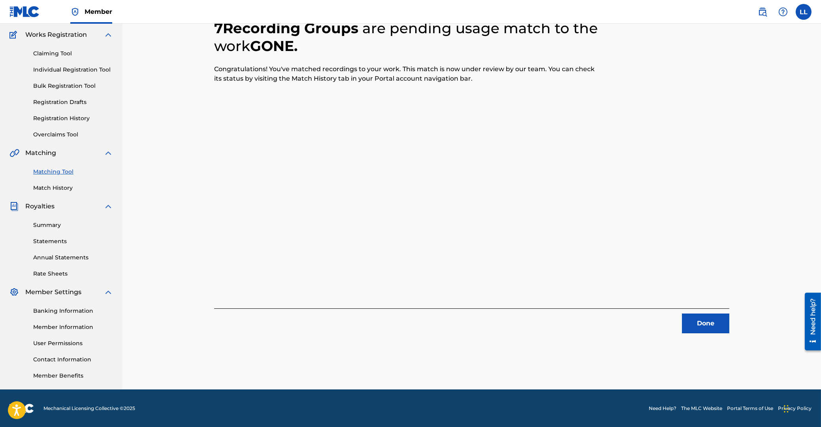
click at [699, 321] on button "Done" at bounding box center [705, 323] width 47 height 20
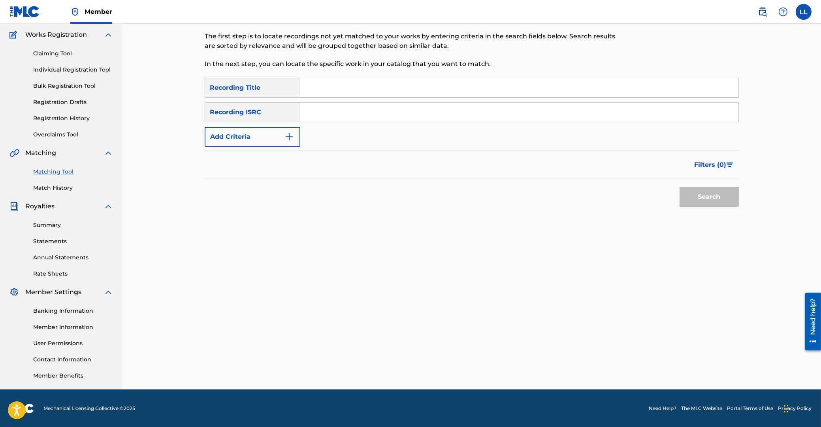
click at [329, 113] on input "Search Form" at bounding box center [519, 112] width 438 height 19
paste input "KRE891800103"
type input "KRE891800103"
click at [699, 192] on button "Search" at bounding box center [709, 197] width 59 height 20
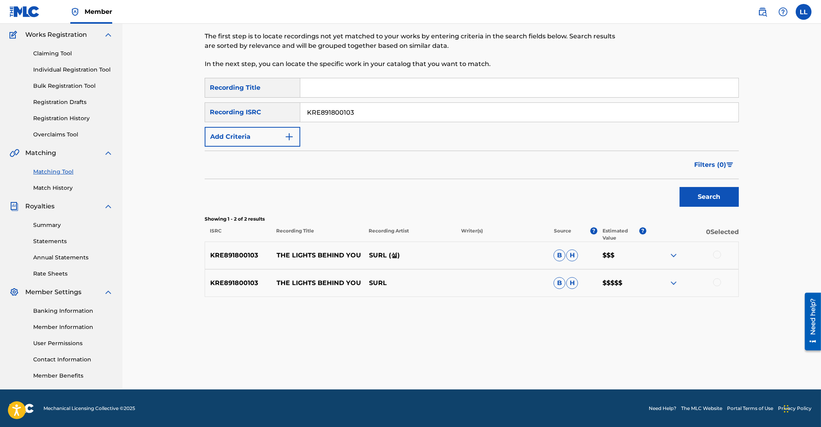
click at [719, 253] on div at bounding box center [717, 255] width 8 height 8
click at [717, 281] on div at bounding box center [717, 282] width 8 height 8
click at [577, 354] on button "Match 2 Groups" at bounding box center [555, 363] width 87 height 20
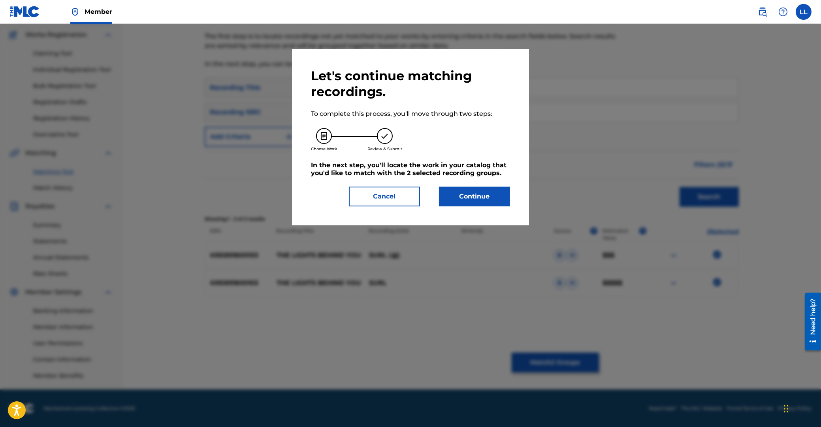
click at [475, 195] on button "Continue" at bounding box center [474, 197] width 71 height 20
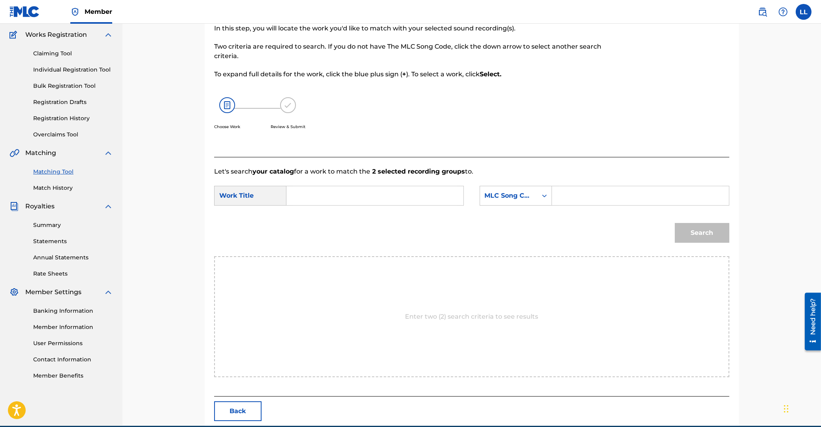
click at [362, 198] on input "Search Form" at bounding box center [375, 195] width 164 height 19
paste input "THE LIGHTS BEHIND YOU"
type input "THE LIGHTS BEHIND YOU"
click at [603, 192] on input "Search Form" at bounding box center [641, 195] width 164 height 19
paste input "TD00OI"
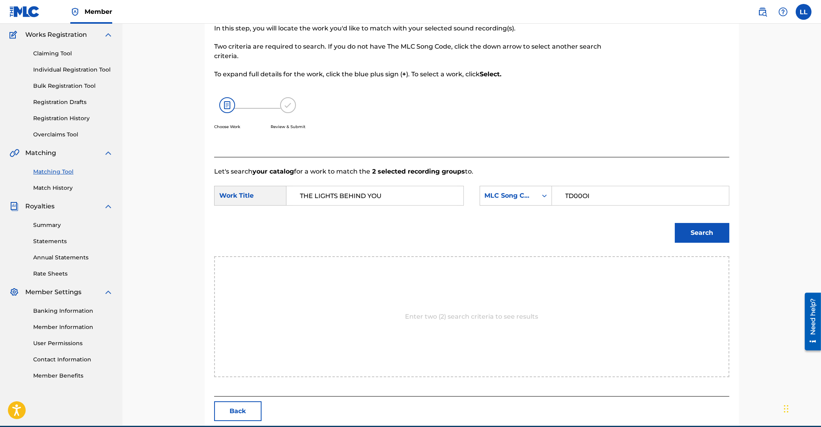
type input "TD00OI"
click at [694, 228] on button "Search" at bounding box center [702, 233] width 55 height 20
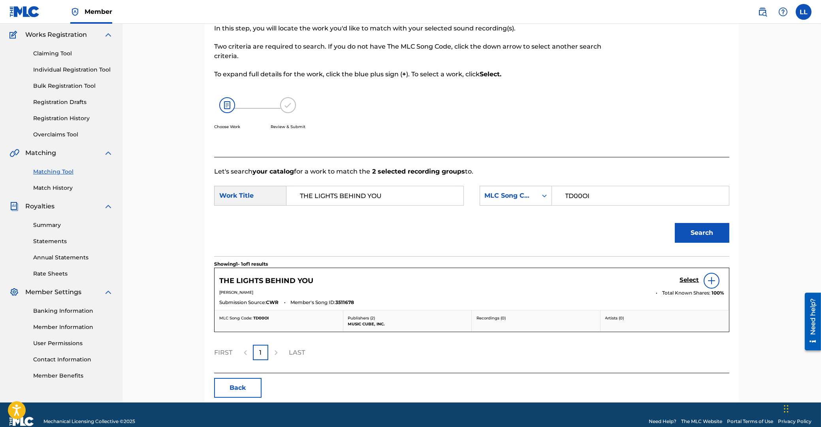
click at [687, 279] on h5 "Select" at bounding box center [689, 280] width 19 height 8
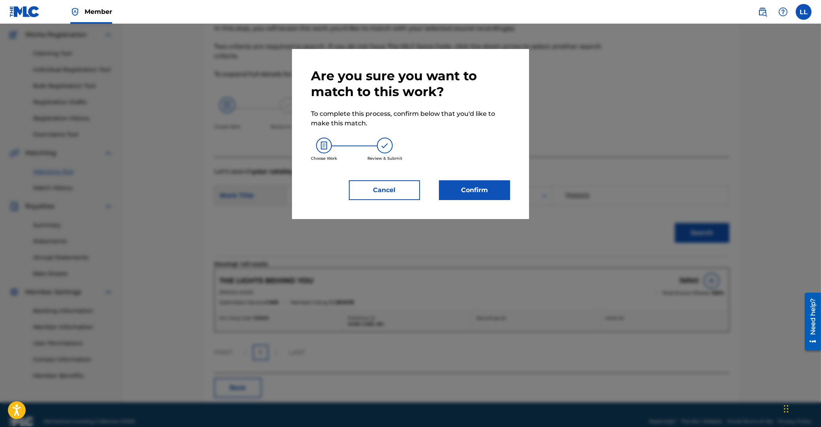
click at [488, 190] on button "Confirm" at bounding box center [474, 190] width 71 height 20
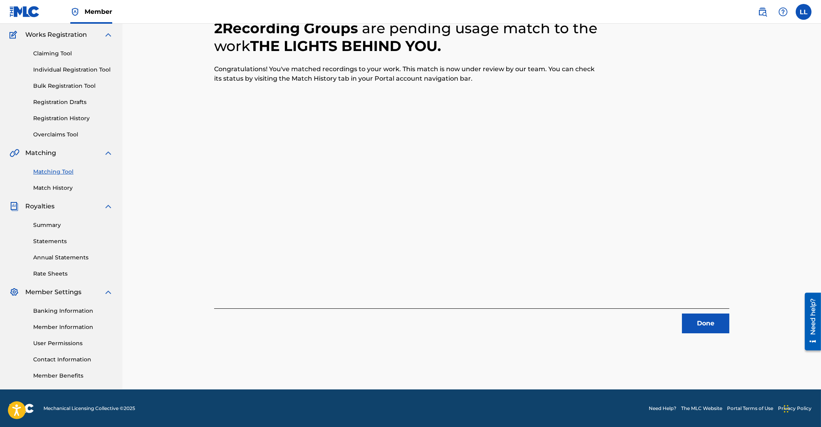
click at [708, 324] on button "Done" at bounding box center [705, 323] width 47 height 20
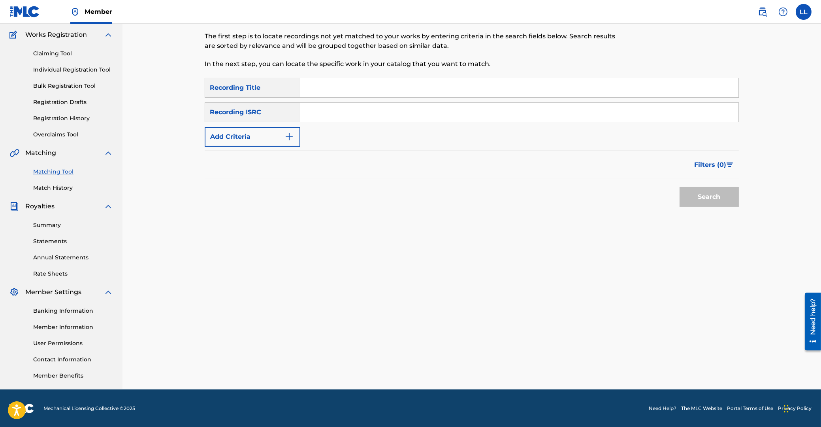
click at [333, 111] on input "Search Form" at bounding box center [519, 112] width 438 height 19
paste input "KRE891900161"
type input "KRE891900161"
click at [698, 194] on button "Search" at bounding box center [709, 197] width 59 height 20
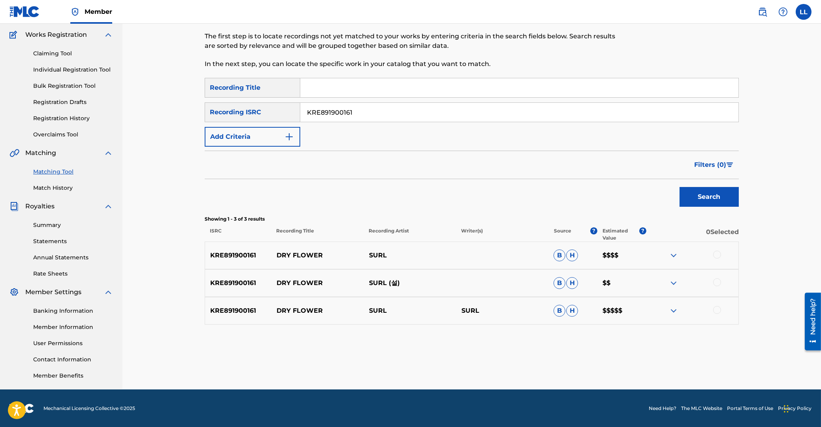
click at [716, 254] on div at bounding box center [717, 255] width 8 height 8
click at [718, 283] on div at bounding box center [717, 282] width 8 height 8
click at [718, 308] on div at bounding box center [717, 310] width 8 height 8
click at [552, 360] on button "Match 3 Groups" at bounding box center [555, 363] width 87 height 20
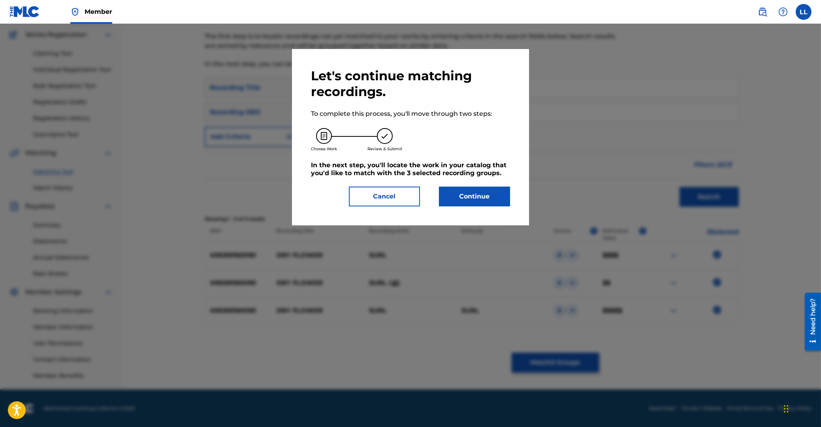
click at [479, 190] on button "Continue" at bounding box center [474, 197] width 71 height 20
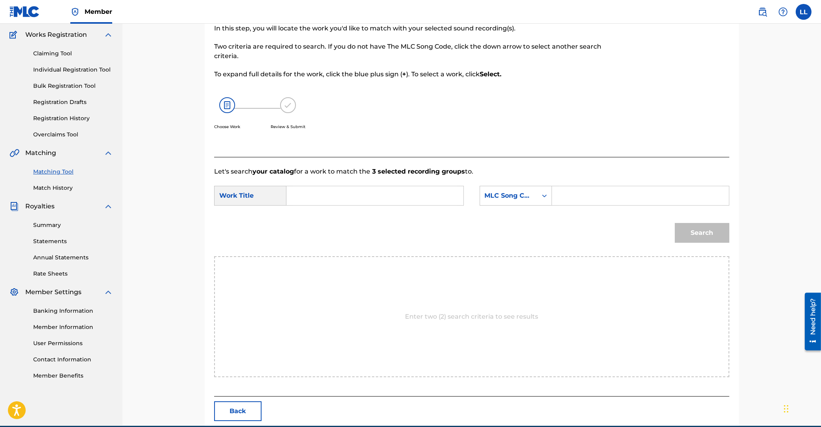
click at [386, 200] on input "Search Form" at bounding box center [375, 195] width 164 height 19
paste input "DRY FLOWER"
type input "DRY FLOWER"
click at [607, 193] on input "Search Form" at bounding box center [641, 195] width 164 height 19
paste input "DB1ZFV"
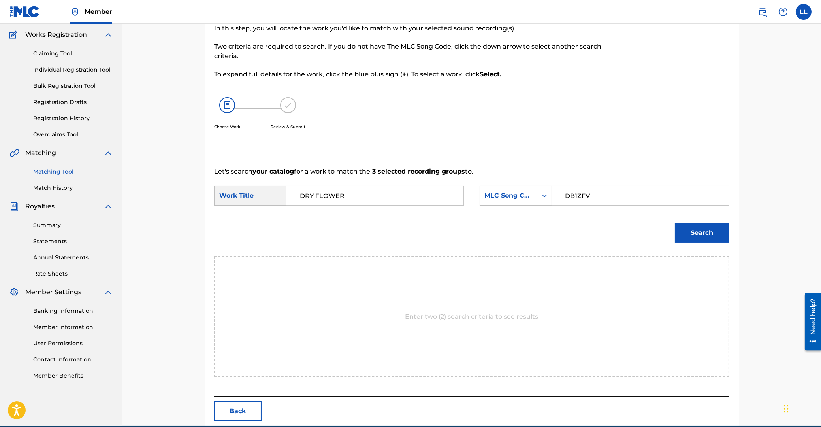
type input "DB1ZFV"
click at [705, 231] on button "Search" at bounding box center [702, 233] width 55 height 20
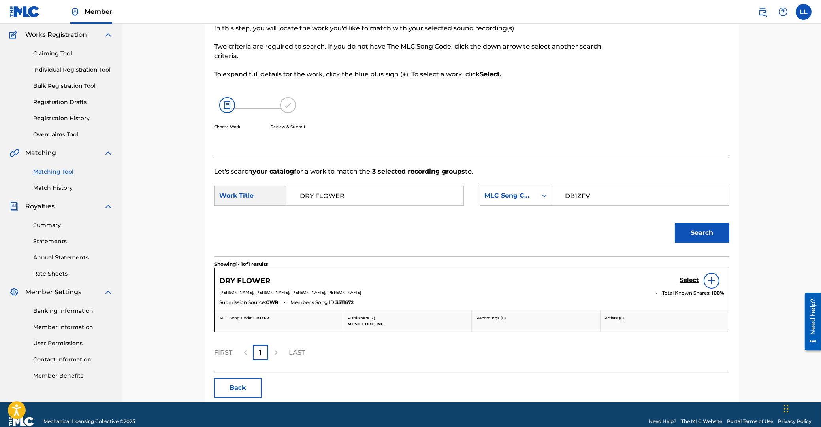
click at [689, 281] on h5 "Select" at bounding box center [689, 280] width 19 height 8
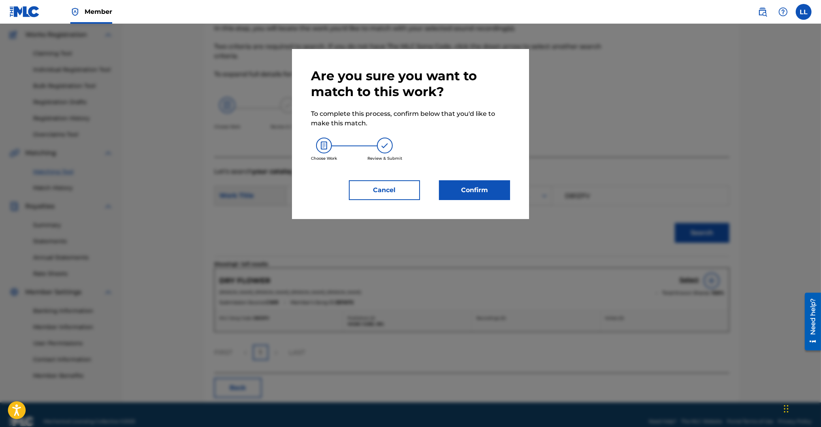
click at [488, 188] on button "Confirm" at bounding box center [474, 190] width 71 height 20
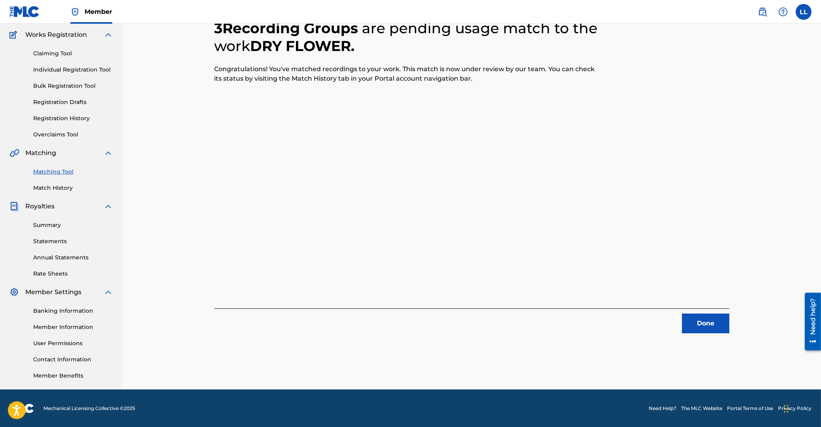
drag, startPoint x: 702, startPoint y: 319, endPoint x: 141, endPoint y: 211, distance: 571.5
click at [701, 319] on button "Done" at bounding box center [705, 323] width 47 height 20
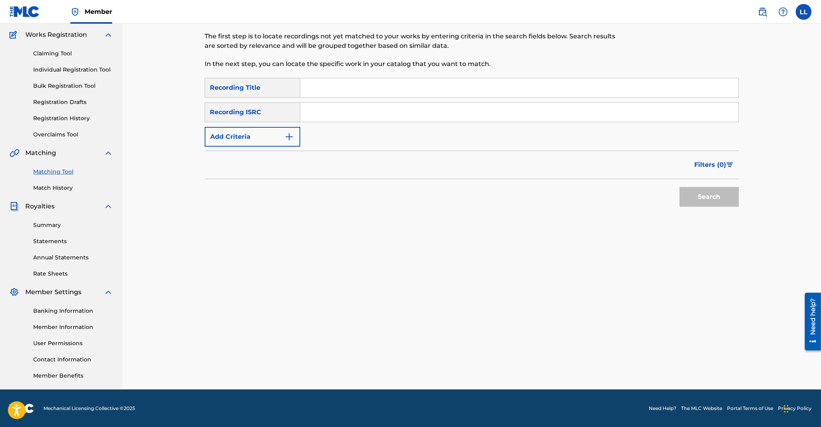
click at [394, 113] on input "Search Form" at bounding box center [519, 112] width 438 height 19
paste input "KRF702100163"
click at [707, 188] on button "Search" at bounding box center [709, 197] width 59 height 20
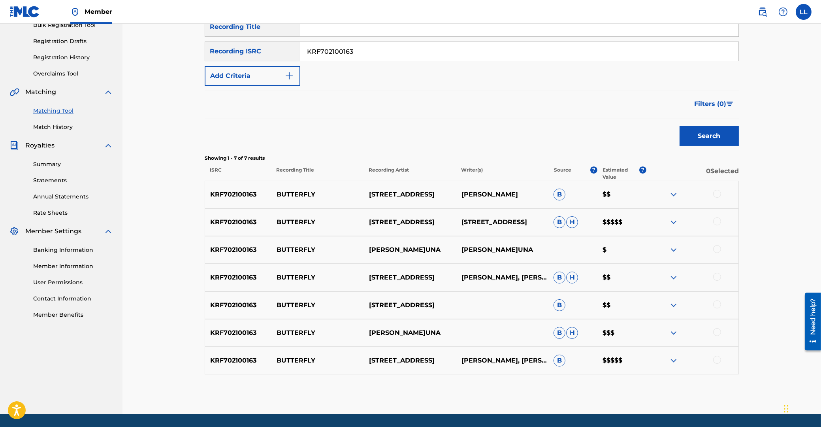
scroll to position [105, 0]
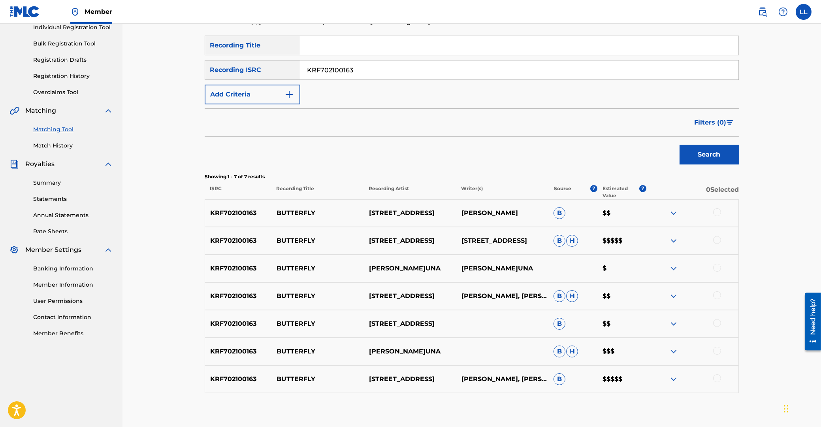
drag, startPoint x: 386, startPoint y: 70, endPoint x: 317, endPoint y: 77, distance: 69.5
click at [300, 67] on input "KRF702100163" at bounding box center [519, 69] width 438 height 19
paste input "MIM1918348"
type input "KRMIM1918348"
click at [707, 154] on button "Search" at bounding box center [709, 155] width 59 height 20
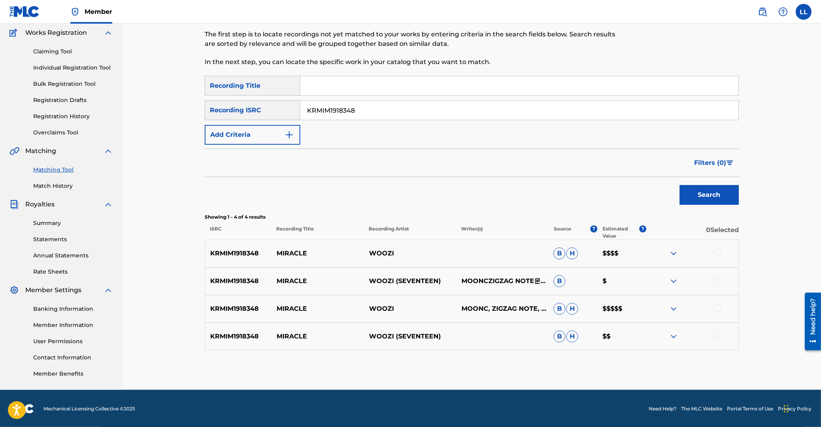
scroll to position [66, 0]
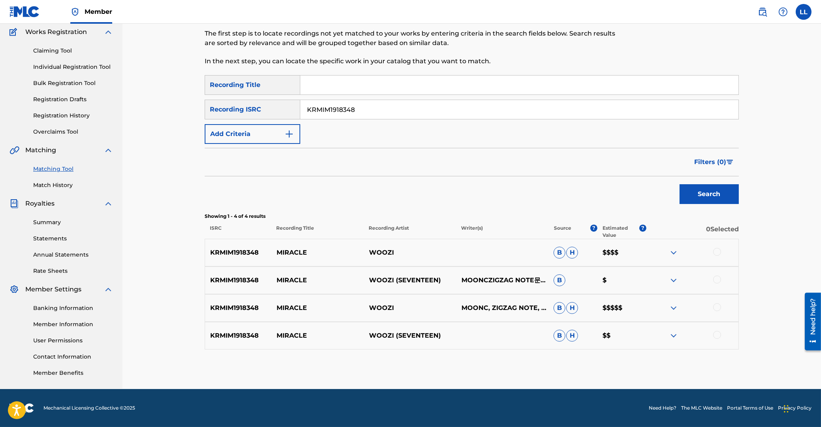
click at [716, 252] on div at bounding box center [717, 252] width 8 height 8
click at [717, 279] on div at bounding box center [717, 279] width 8 height 8
click at [718, 309] on div at bounding box center [717, 307] width 8 height 8
click at [717, 336] on div at bounding box center [717, 335] width 8 height 8
click at [569, 358] on button "Match 4 Groups" at bounding box center [555, 363] width 87 height 20
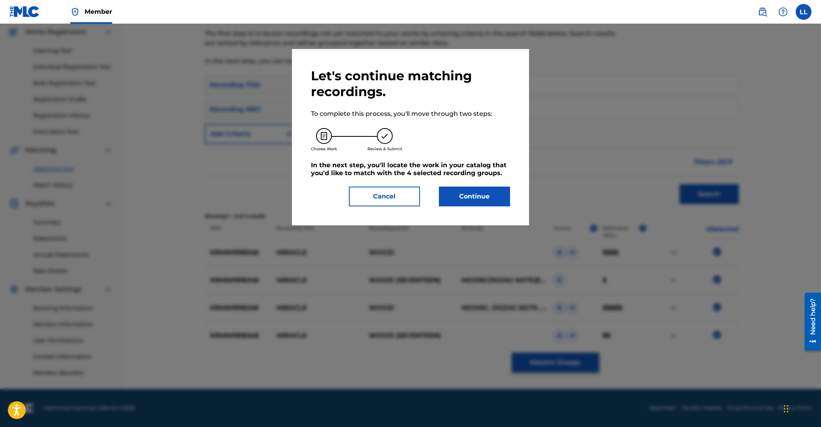
click at [493, 200] on button "Continue" at bounding box center [474, 197] width 71 height 20
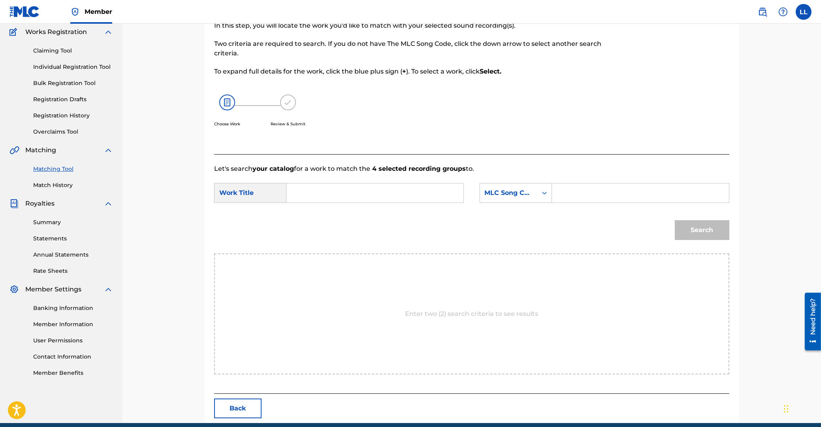
scroll to position [63, 0]
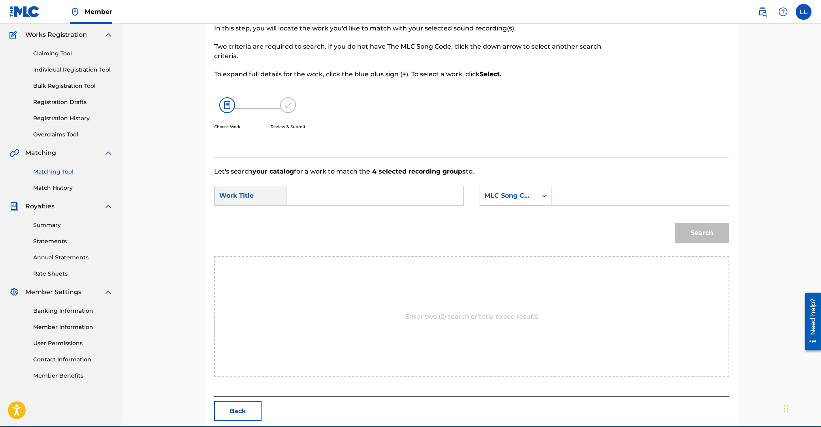
click at [421, 197] on input "Search Form" at bounding box center [375, 195] width 164 height 19
paste input "MIRACLE"
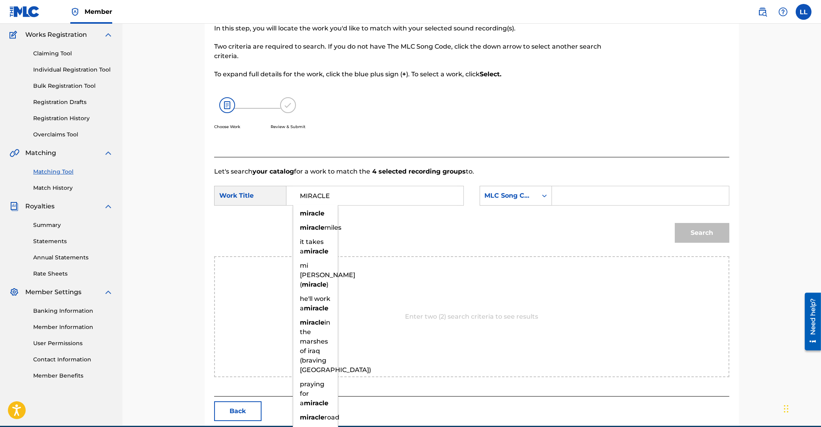
type input "MIRACLE"
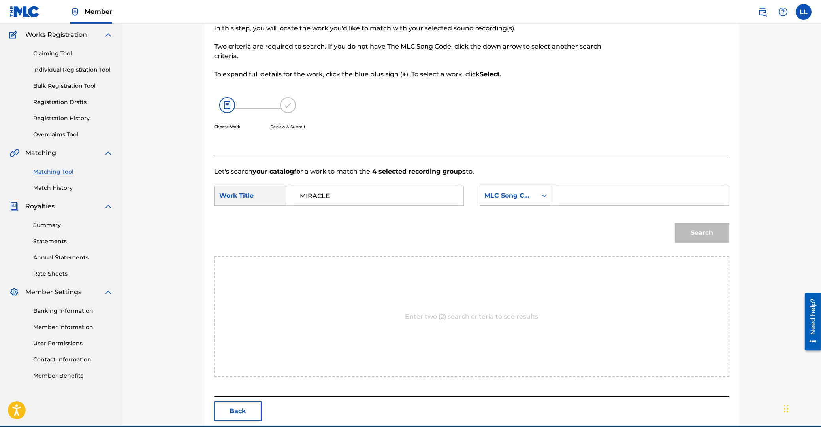
drag, startPoint x: 643, startPoint y: 194, endPoint x: 666, endPoint y: 209, distance: 27.4
click at [643, 193] on input "Search Form" at bounding box center [641, 195] width 164 height 19
paste input "MB0842"
type input "MB0842"
click at [699, 231] on button "Search" at bounding box center [702, 233] width 55 height 20
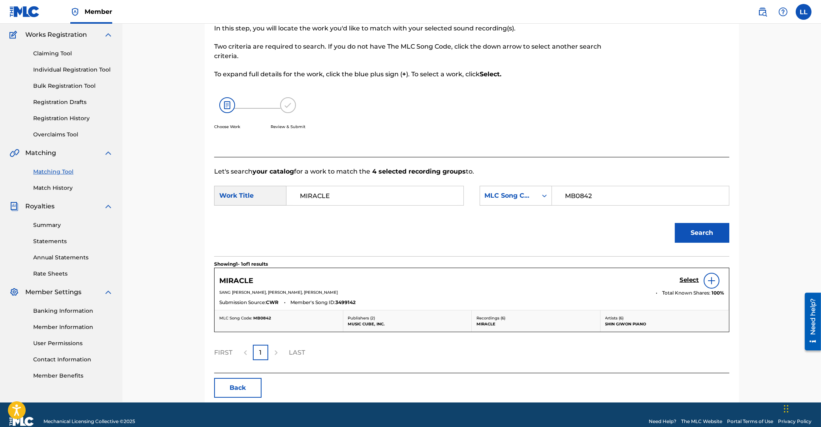
click at [687, 280] on h5 "Select" at bounding box center [689, 280] width 19 height 8
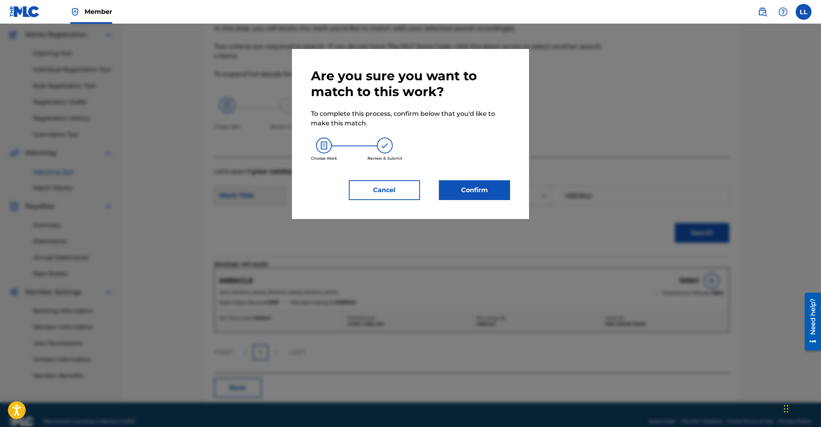
click at [480, 190] on button "Confirm" at bounding box center [474, 190] width 71 height 20
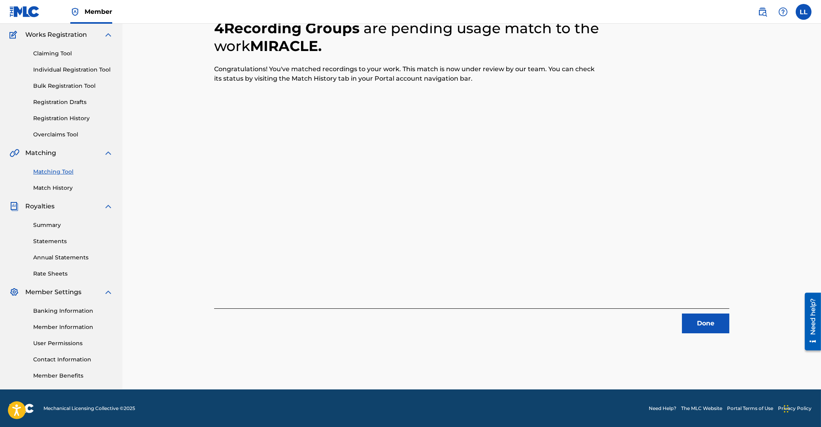
click at [700, 321] on button "Done" at bounding box center [705, 323] width 47 height 20
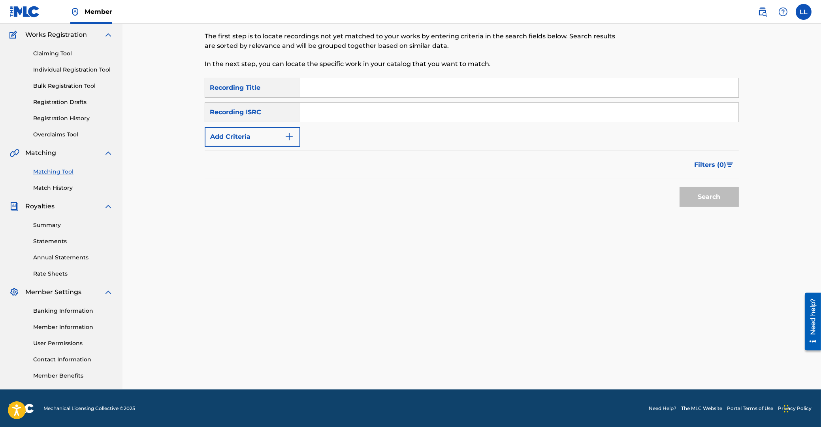
drag, startPoint x: 426, startPoint y: 112, endPoint x: 470, endPoint y: 114, distance: 44.3
click at [430, 113] on input "Search Form" at bounding box center [519, 112] width 438 height 19
paste input "KRMIM2208336"
click at [713, 198] on button "Search" at bounding box center [709, 197] width 59 height 20
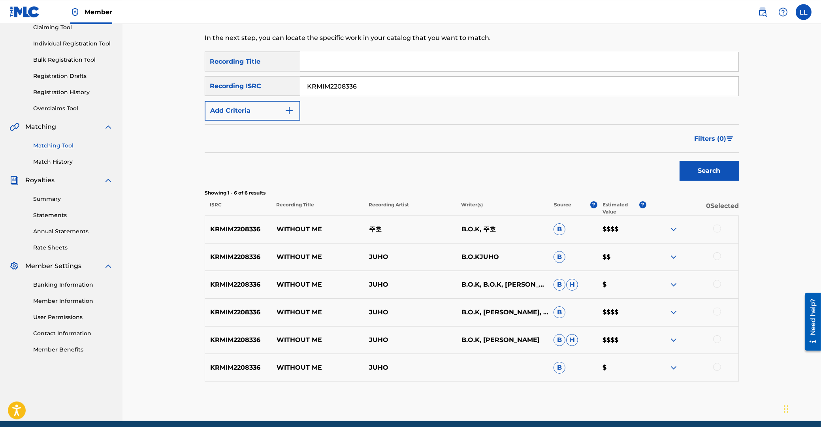
scroll to position [105, 0]
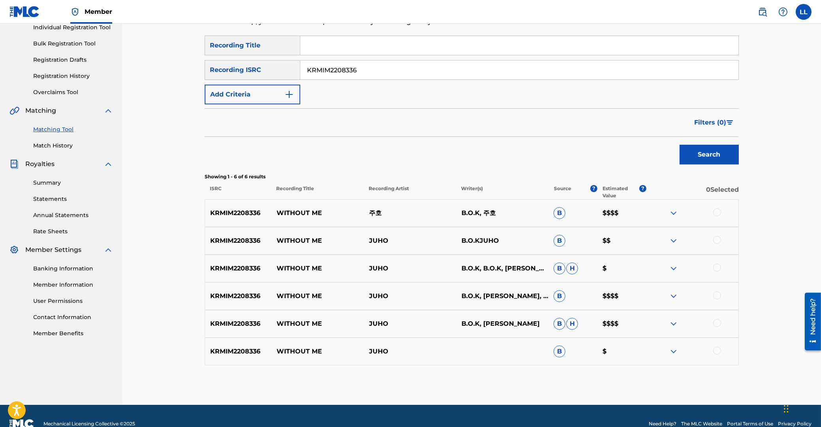
drag, startPoint x: 406, startPoint y: 71, endPoint x: 496, endPoint y: 131, distance: 107.4
click at [300, 71] on input "KRMIM2208336" at bounding box center [519, 69] width 438 height 19
paste input "339979"
type input "KRMIM2339979"
click at [700, 155] on button "Search" at bounding box center [709, 155] width 59 height 20
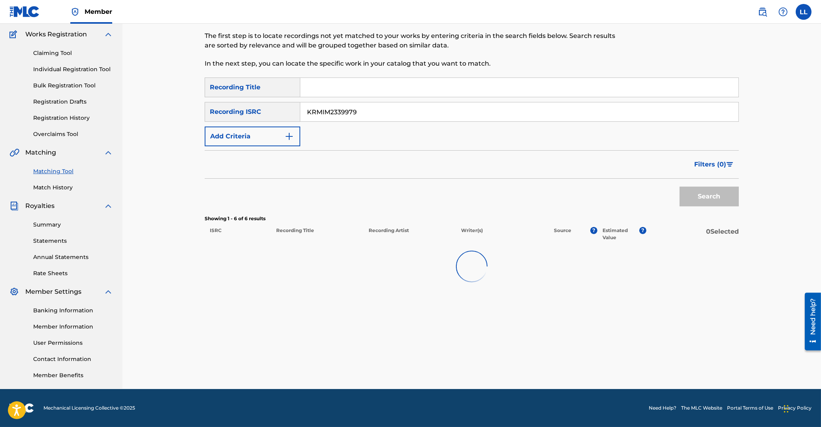
scroll to position [63, 0]
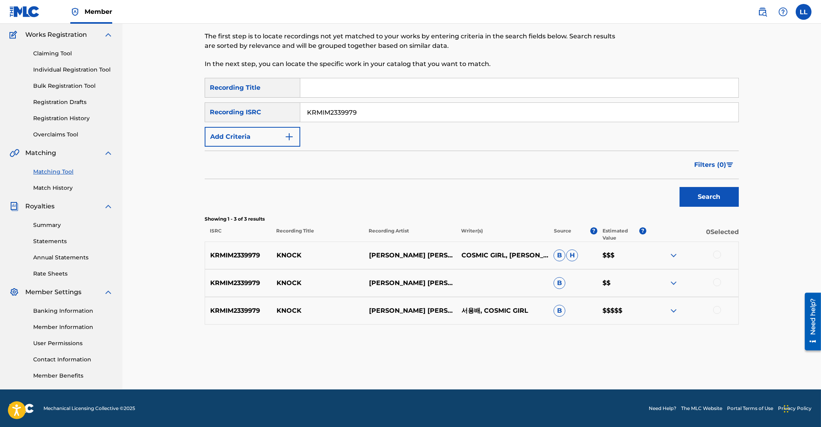
click at [673, 254] on img at bounding box center [673, 255] width 9 height 9
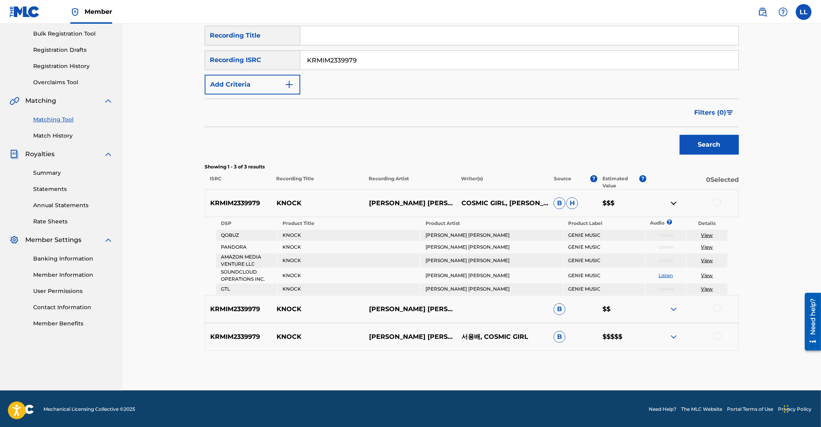
scroll to position [116, 0]
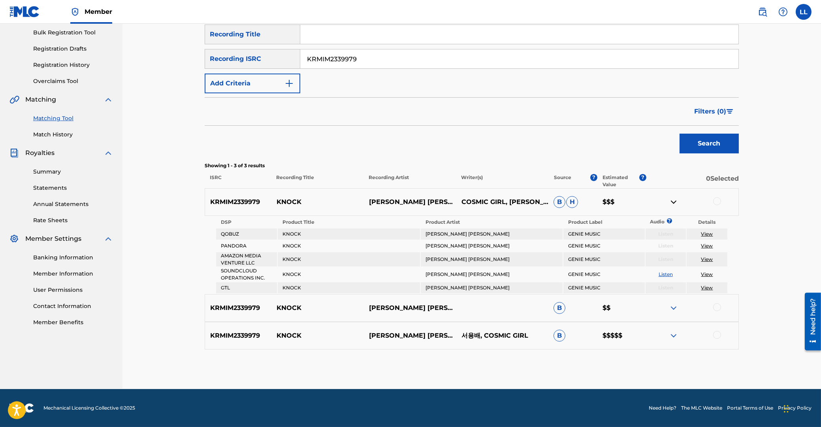
click at [670, 305] on img at bounding box center [673, 307] width 9 height 9
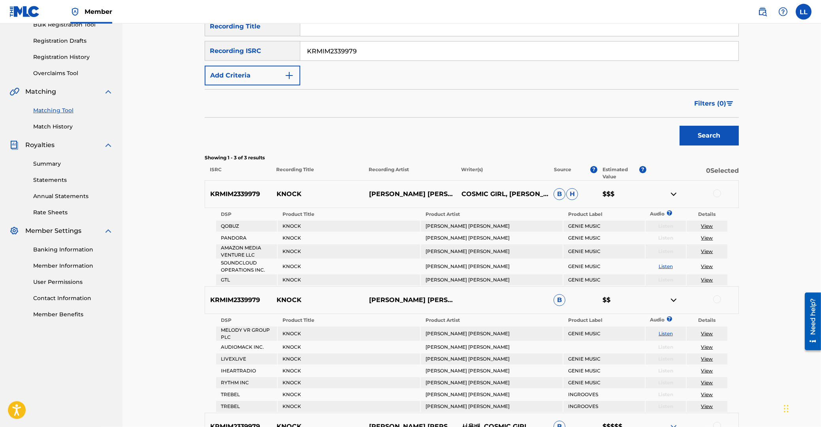
scroll to position [215, 0]
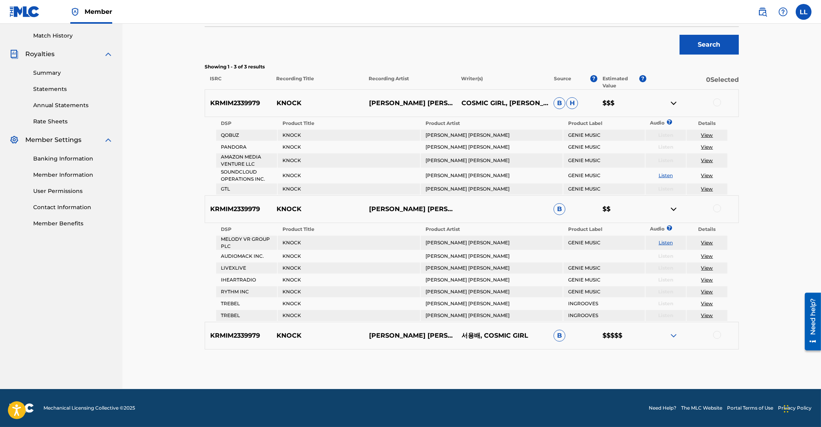
click at [675, 336] on img at bounding box center [673, 335] width 9 height 9
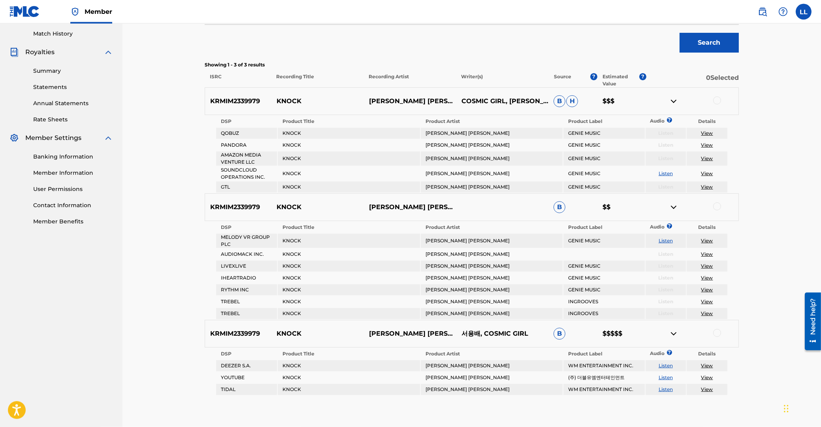
scroll to position [136, 0]
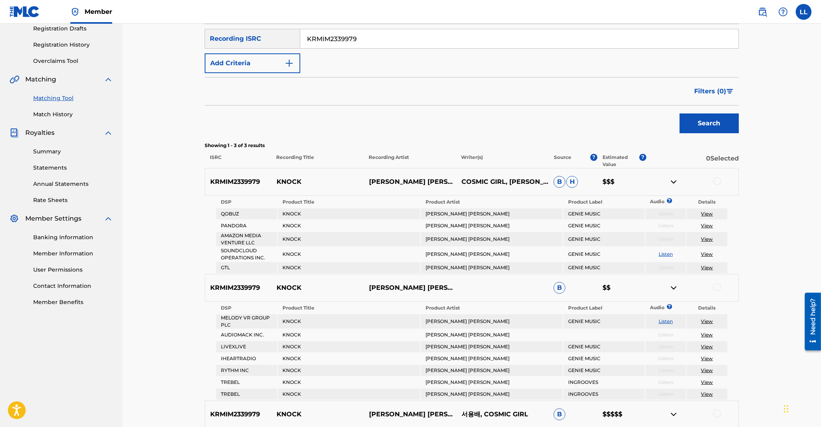
click at [718, 180] on div at bounding box center [717, 181] width 8 height 8
click at [719, 285] on div at bounding box center [717, 287] width 8 height 8
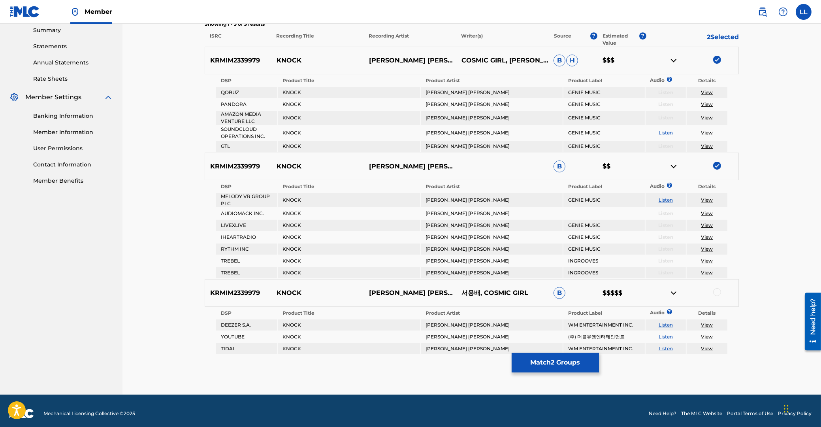
scroll to position [263, 0]
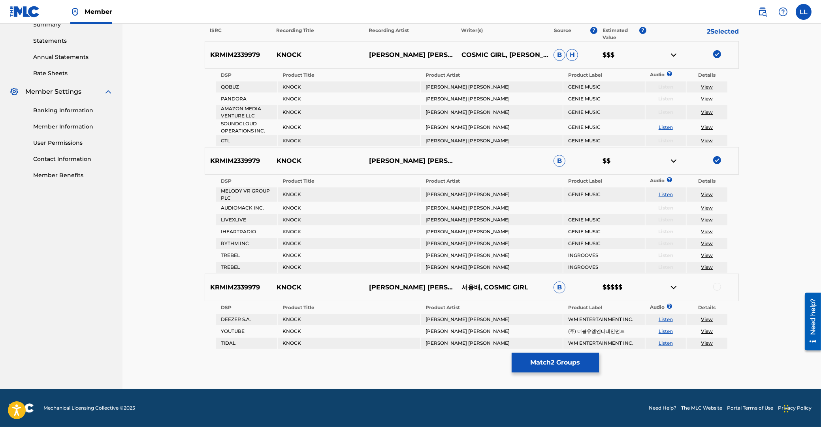
click at [719, 285] on div at bounding box center [717, 287] width 8 height 8
click at [558, 363] on button "Match 3 Groups" at bounding box center [555, 363] width 87 height 20
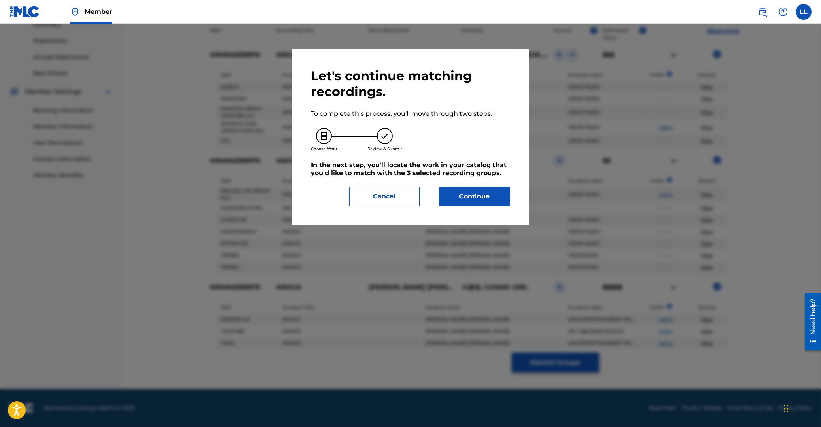
click at [489, 195] on button "Continue" at bounding box center [474, 197] width 71 height 20
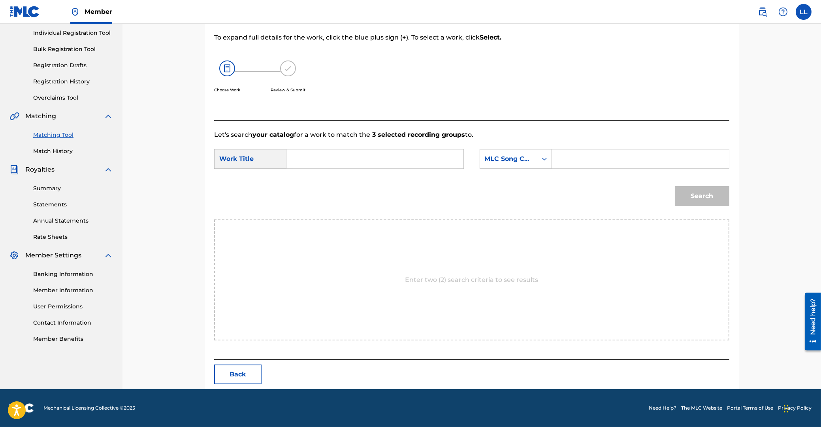
scroll to position [63, 0]
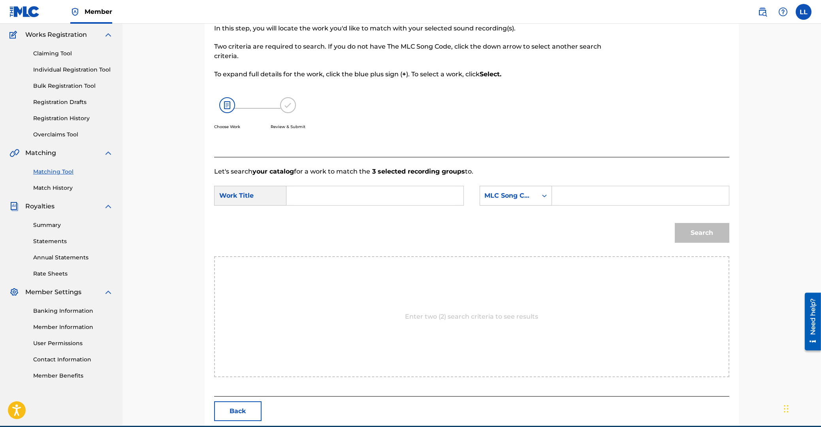
click at [372, 200] on input "Search Form" at bounding box center [375, 195] width 164 height 19
paste input "4709162 KNOCK"
drag, startPoint x: 342, startPoint y: 194, endPoint x: 27, endPoint y: 193, distance: 314.6
click at [293, 193] on input "4709162 KNOCK" at bounding box center [375, 195] width 164 height 19
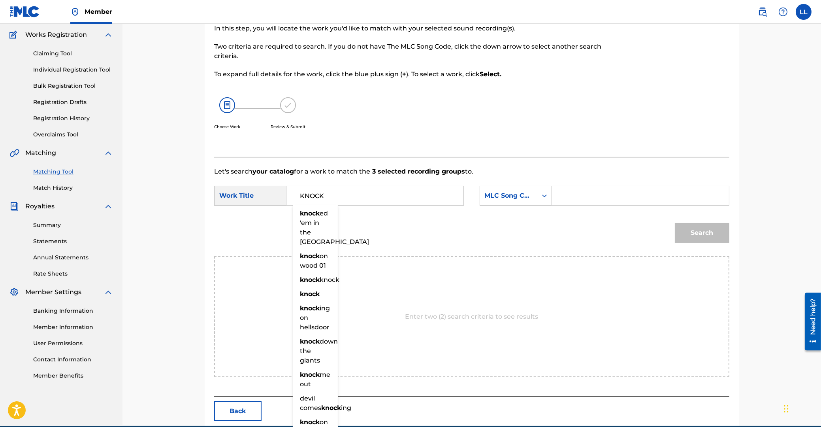
type input "KNOCK"
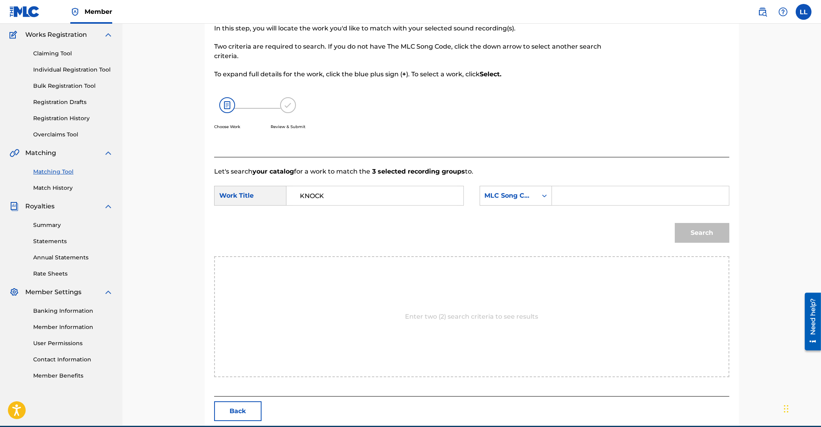
click at [625, 196] on input "Search Form" at bounding box center [641, 195] width 164 height 19
paste input "KF2WI3"
type input "KF2WI3"
click at [699, 231] on button "Search" at bounding box center [702, 233] width 55 height 20
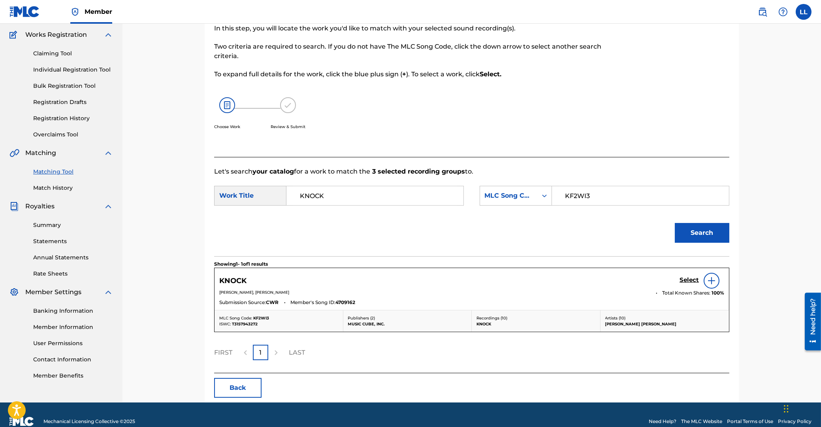
click at [685, 277] on h5 "Select" at bounding box center [689, 280] width 19 height 8
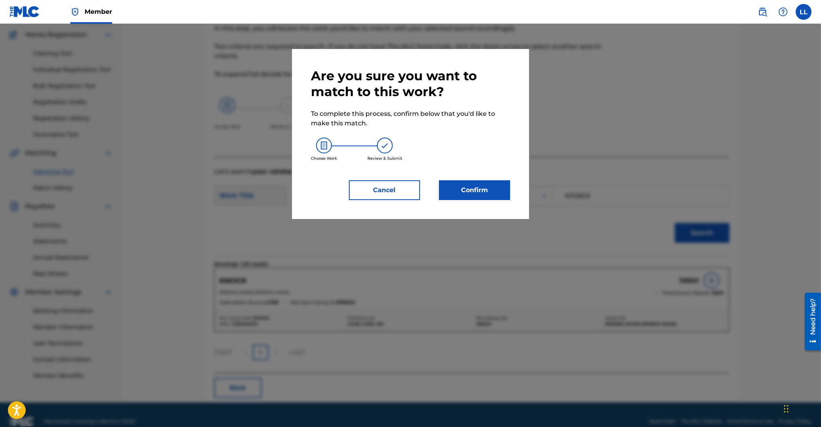
click at [460, 186] on button "Confirm" at bounding box center [474, 190] width 71 height 20
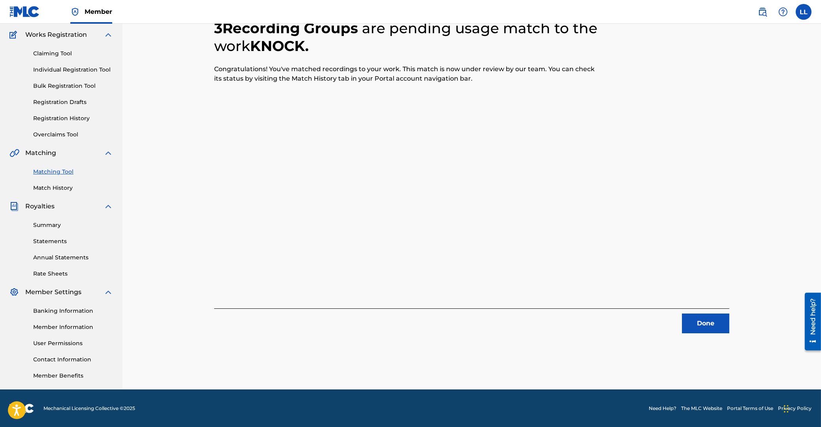
click at [700, 322] on button "Done" at bounding box center [705, 323] width 47 height 20
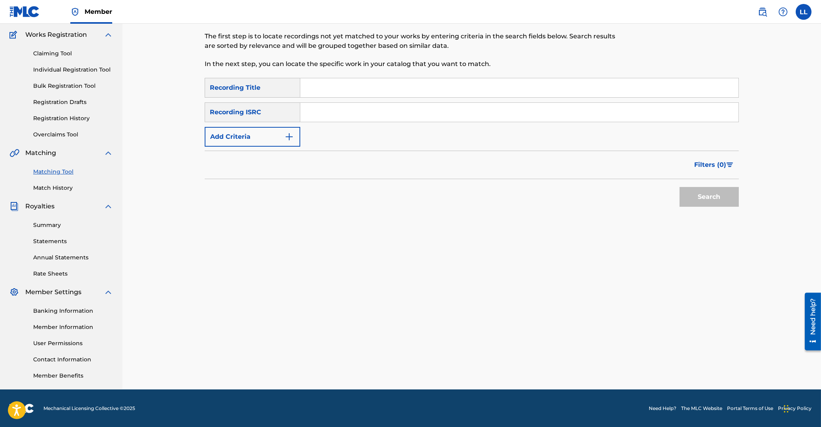
drag, startPoint x: 353, startPoint y: 113, endPoint x: 374, endPoint y: 112, distance: 21.4
click at [364, 112] on input "Search Form" at bounding box center [519, 112] width 438 height 19
paste input "KRMIM2364561"
type input "KRMIM2364561"
click at [707, 193] on button "Search" at bounding box center [709, 197] width 59 height 20
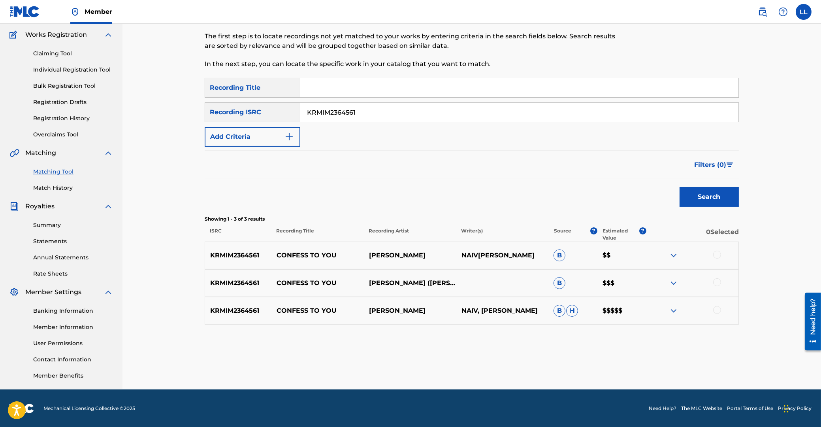
click at [716, 255] on div at bounding box center [717, 255] width 8 height 8
click at [715, 281] on div at bounding box center [717, 282] width 8 height 8
click at [716, 309] on div at bounding box center [717, 310] width 8 height 8
click at [676, 311] on img at bounding box center [673, 310] width 9 height 9
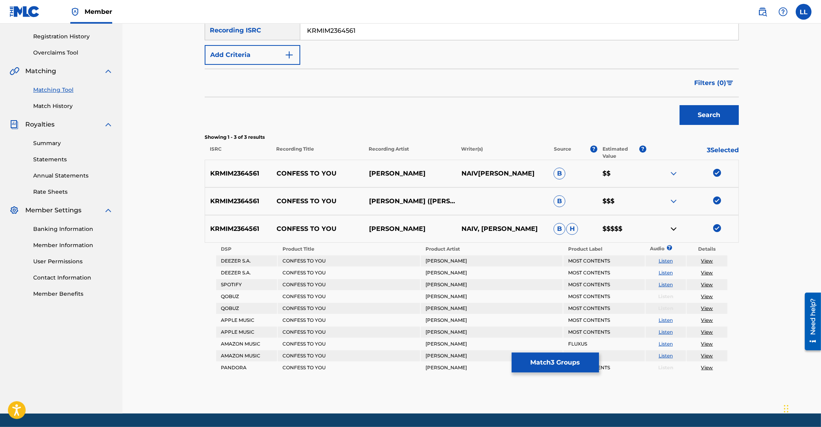
scroll to position [148, 0]
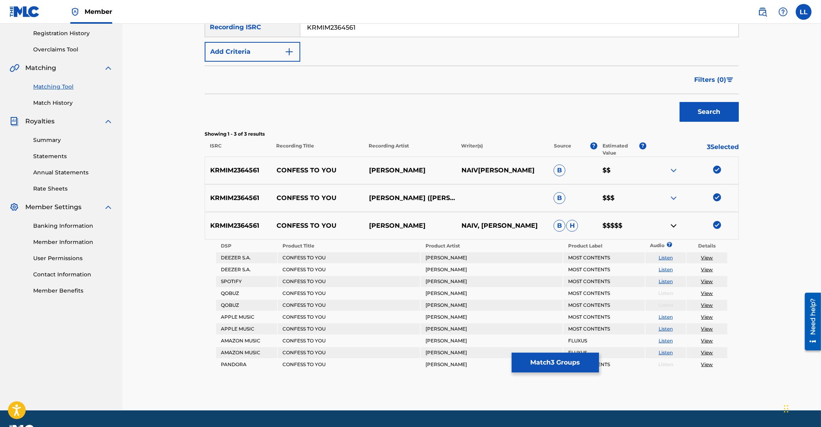
click at [675, 224] on img at bounding box center [673, 225] width 9 height 9
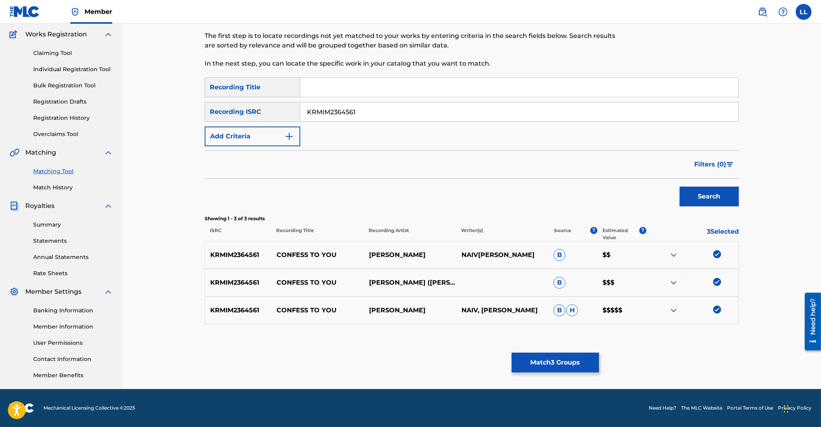
scroll to position [63, 0]
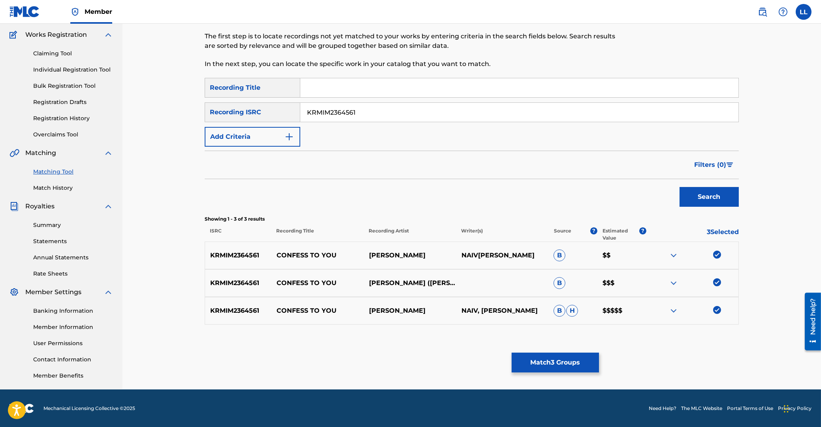
click at [552, 363] on button "Match 3 Groups" at bounding box center [555, 363] width 87 height 20
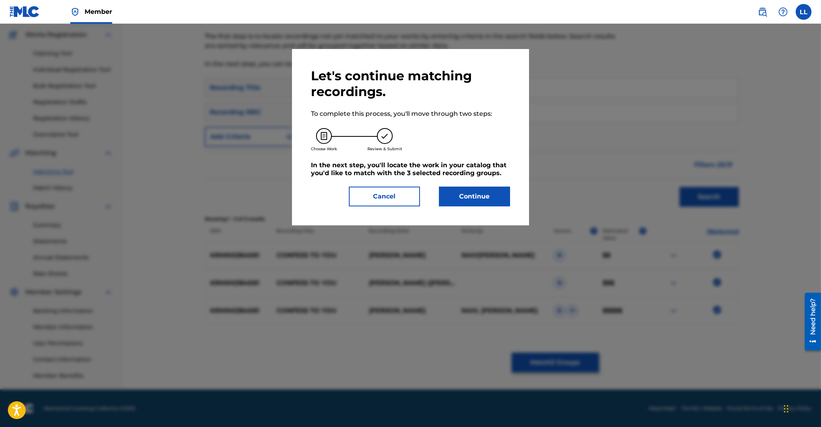
click at [473, 196] on button "Continue" at bounding box center [474, 197] width 71 height 20
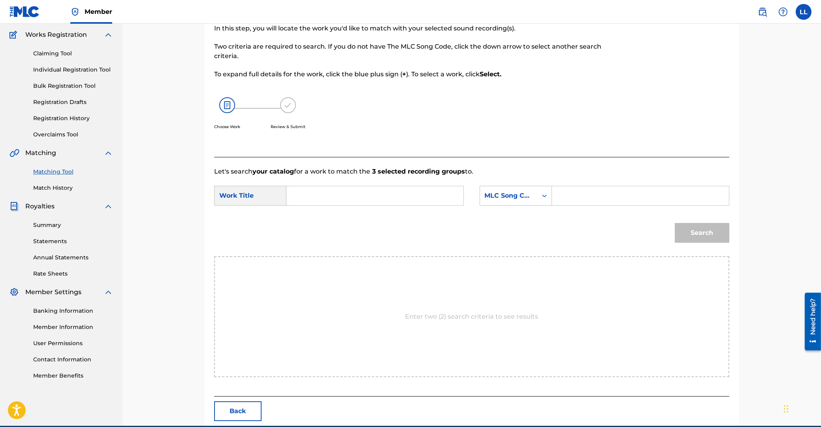
click at [352, 192] on input "Search Form" at bounding box center [375, 195] width 164 height 19
paste input "CONFESS TO YOU"
type input "CONFESS TO YOU"
click at [666, 192] on input "Search Form" at bounding box center [641, 195] width 164 height 19
paste input "CB9SNO"
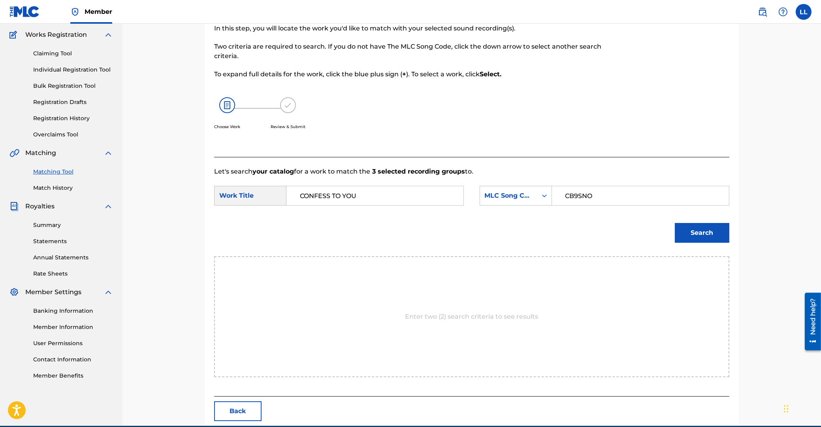
type input "CB9SNO"
click at [708, 228] on button "Search" at bounding box center [702, 233] width 55 height 20
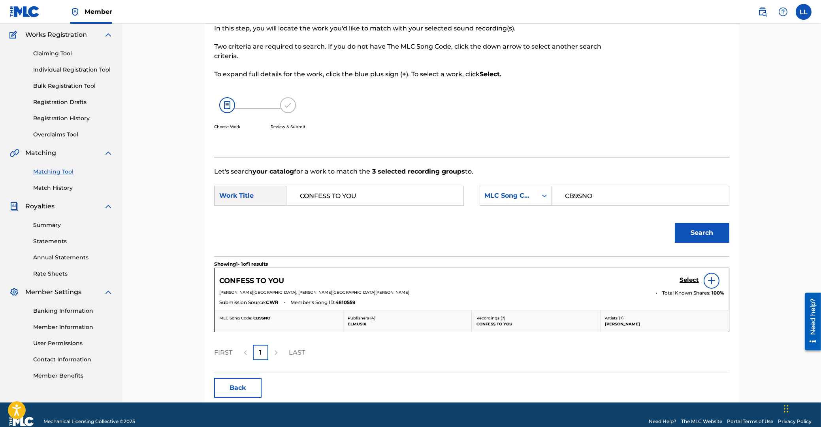
click at [691, 280] on h5 "Select" at bounding box center [689, 280] width 19 height 8
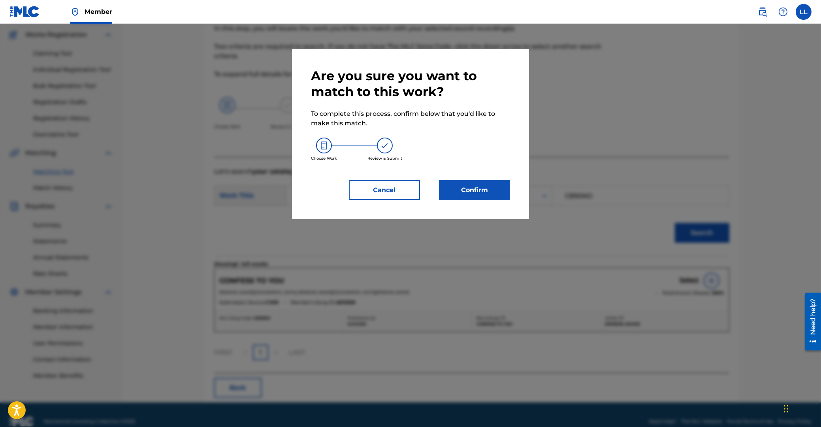
click at [490, 192] on button "Confirm" at bounding box center [474, 190] width 71 height 20
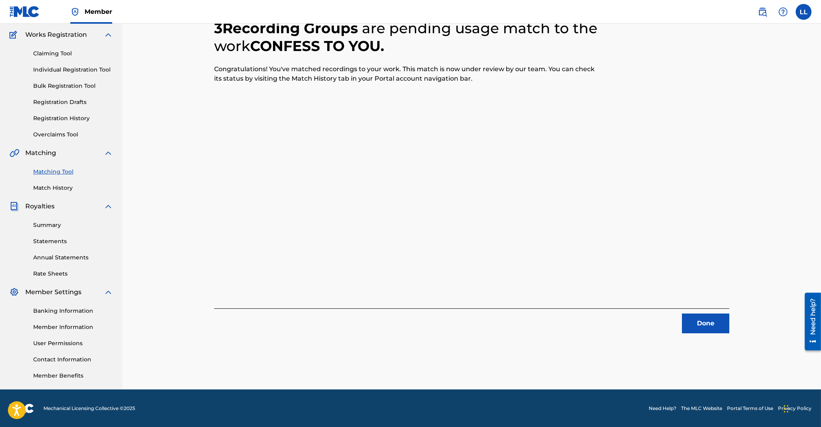
click at [709, 326] on button "Done" at bounding box center [705, 323] width 47 height 20
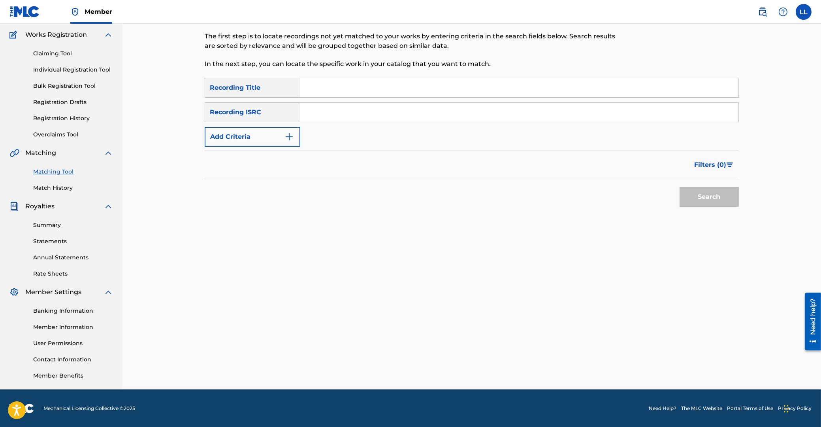
drag, startPoint x: 409, startPoint y: 117, endPoint x: 420, endPoint y: 117, distance: 10.7
click at [410, 117] on input "Search Form" at bounding box center [519, 112] width 438 height 19
paste input "KRMIM2367251"
type input "KRMIM2367251"
click at [700, 193] on button "Search" at bounding box center [709, 197] width 59 height 20
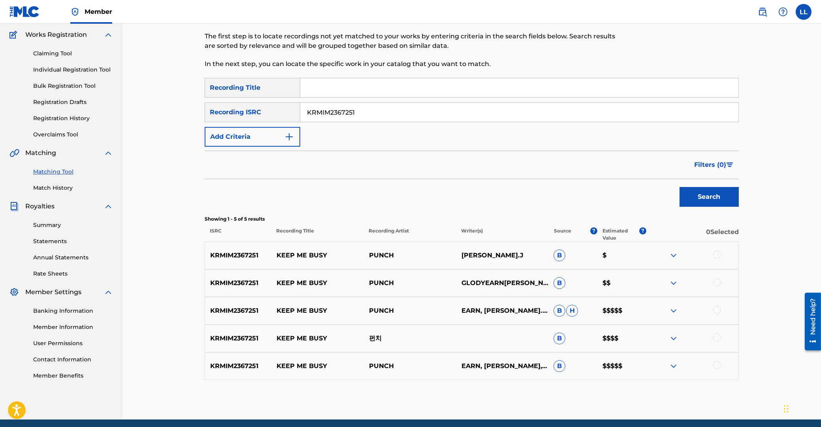
click at [716, 254] on div at bounding box center [717, 255] width 8 height 8
click at [717, 283] on div at bounding box center [717, 282] width 8 height 8
click at [718, 309] on div at bounding box center [717, 310] width 8 height 8
click at [717, 337] on div at bounding box center [717, 338] width 8 height 8
click at [718, 364] on div at bounding box center [717, 365] width 8 height 8
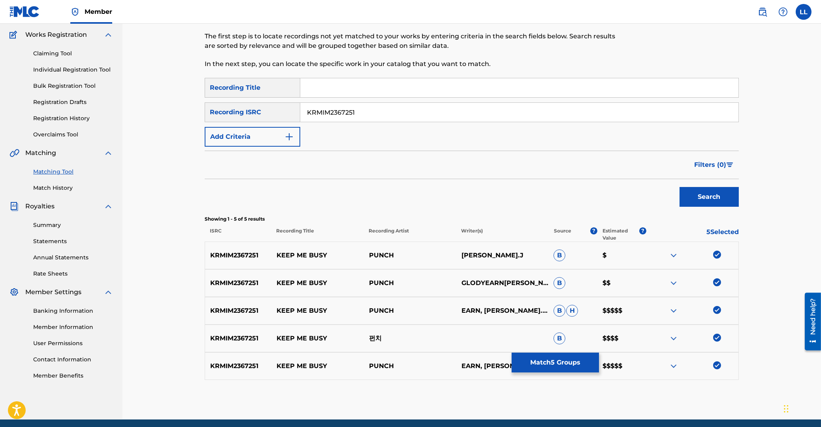
click at [552, 358] on button "Match 5 Groups" at bounding box center [555, 363] width 87 height 20
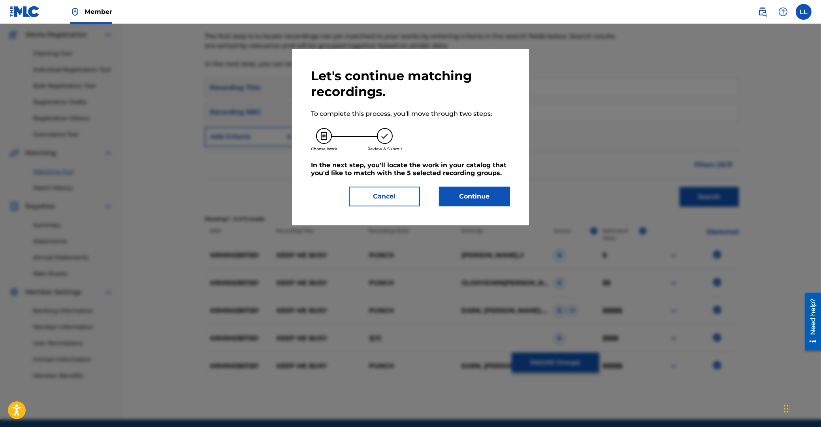
click at [478, 196] on button "Continue" at bounding box center [474, 197] width 71 height 20
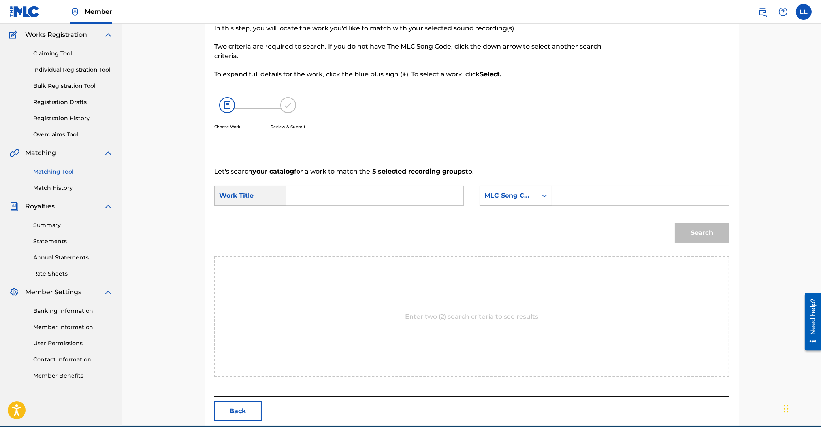
click at [361, 198] on input "Search Form" at bounding box center [375, 195] width 164 height 19
paste input "KEEP ME BUSY"
type input "KEEP ME BUSY"
drag, startPoint x: 601, startPoint y: 191, endPoint x: 634, endPoint y: 206, distance: 36.3
click at [601, 192] on input "Search Form" at bounding box center [641, 195] width 164 height 19
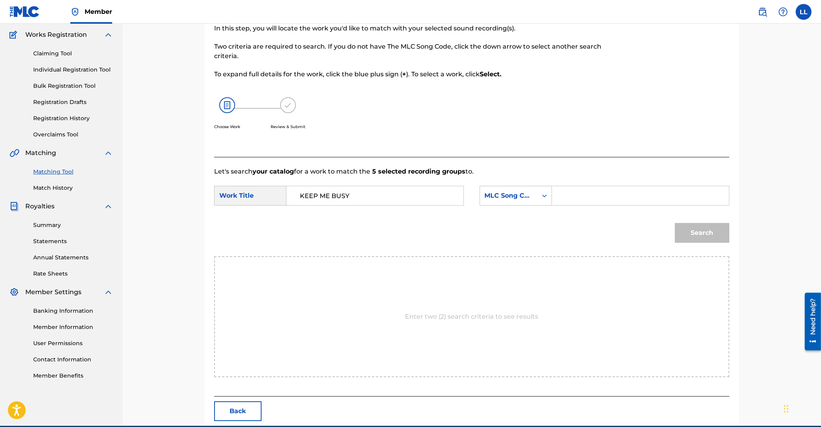
paste input "KF3ZK0"
type input "KF3ZK0"
click at [705, 236] on button "Search" at bounding box center [702, 233] width 55 height 20
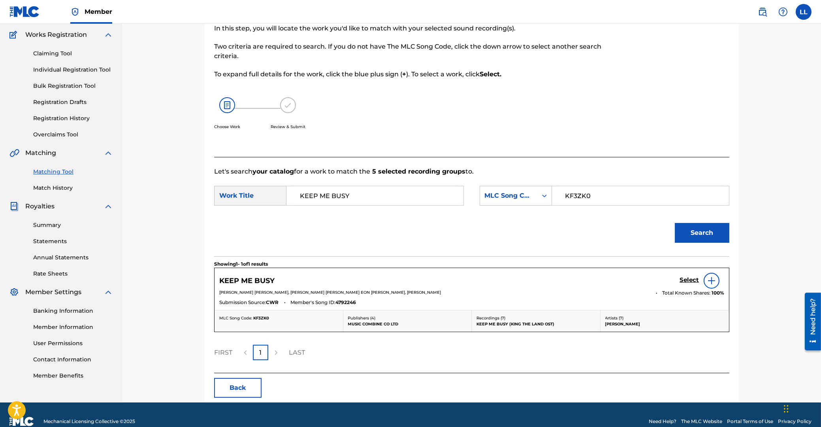
click at [691, 281] on h5 "Select" at bounding box center [689, 280] width 19 height 8
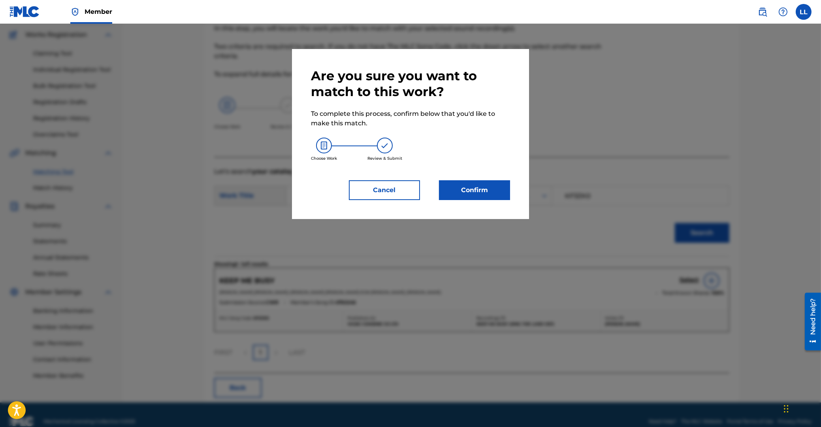
click at [473, 197] on button "Confirm" at bounding box center [474, 190] width 71 height 20
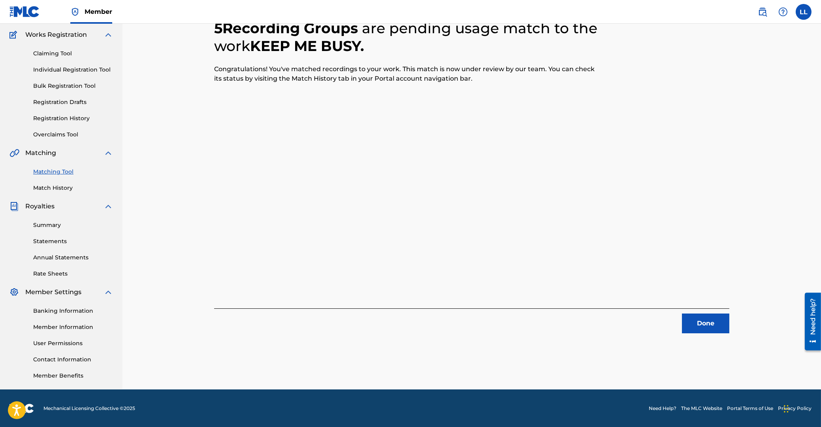
click at [700, 321] on button "Done" at bounding box center [705, 323] width 47 height 20
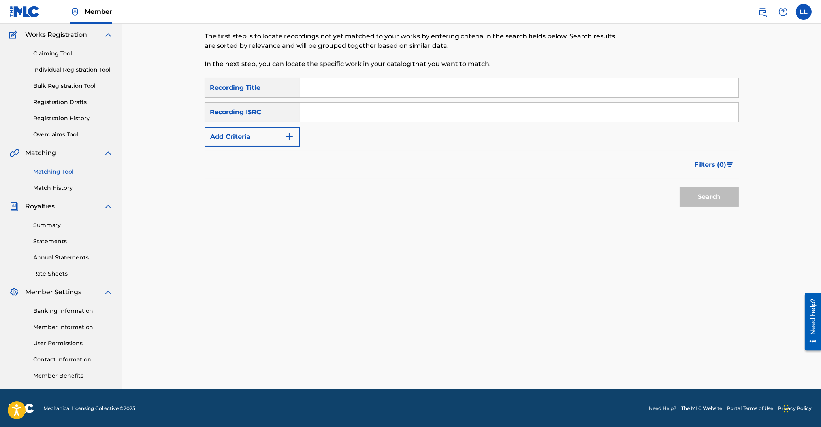
click at [375, 107] on input "Search Form" at bounding box center [519, 112] width 438 height 19
paste input "KRNAR2376327"
type input "KRNAR2376327"
click at [708, 195] on button "Search" at bounding box center [709, 197] width 59 height 20
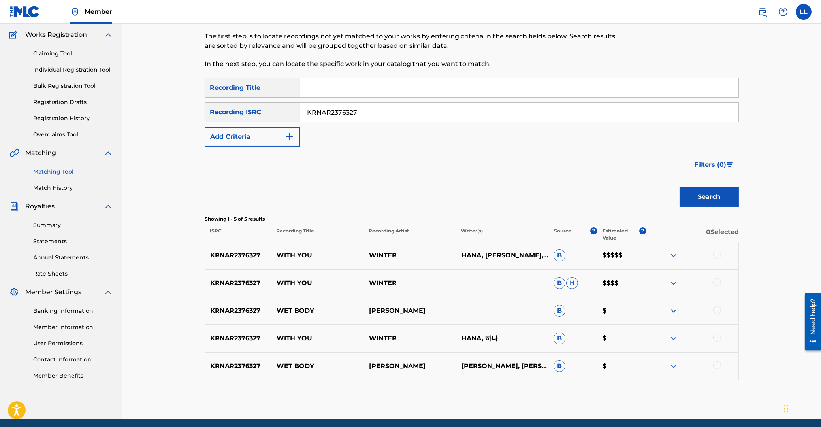
click at [716, 255] on div at bounding box center [717, 255] width 8 height 8
click at [716, 285] on div at bounding box center [717, 282] width 8 height 8
click at [716, 310] on div at bounding box center [717, 310] width 8 height 8
click at [716, 337] on div at bounding box center [717, 338] width 8 height 8
click at [716, 366] on div at bounding box center [717, 365] width 8 height 8
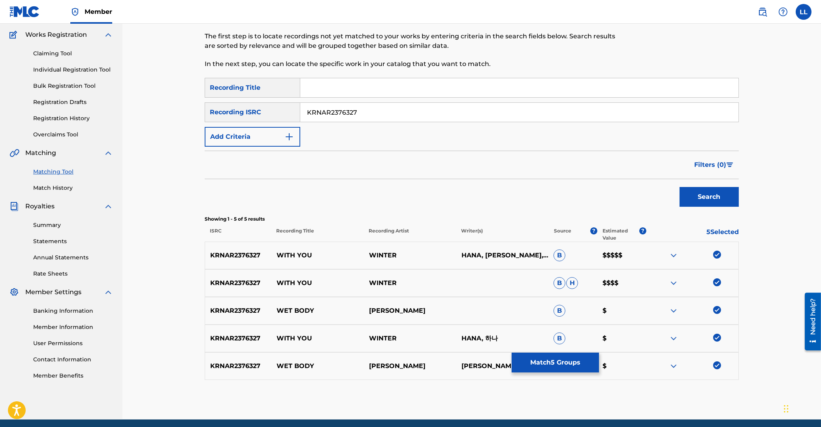
click at [570, 364] on button "Match 5 Groups" at bounding box center [555, 363] width 87 height 20
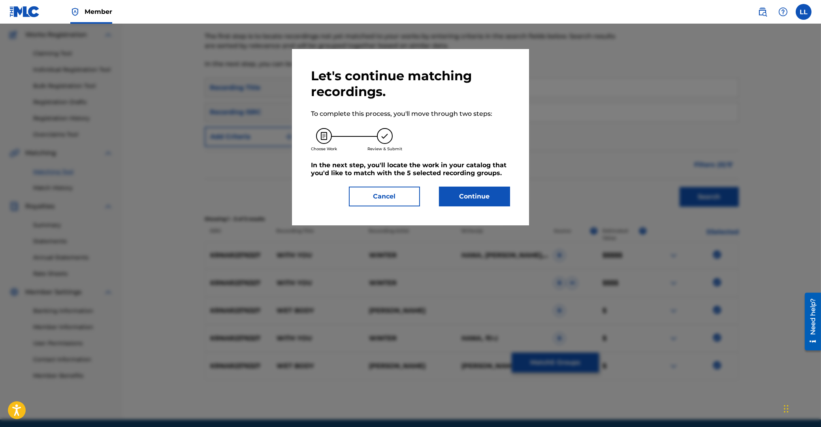
click at [471, 196] on button "Continue" at bounding box center [474, 197] width 71 height 20
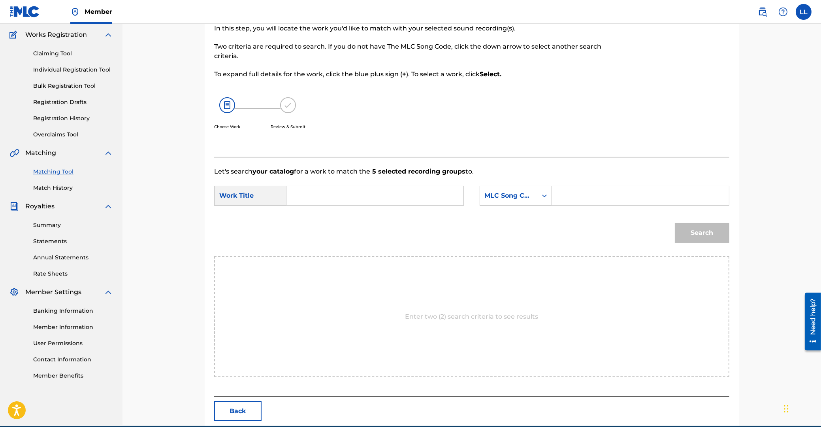
click at [326, 193] on input "Search Form" at bounding box center [375, 195] width 164 height 19
paste input "WITH YOU"
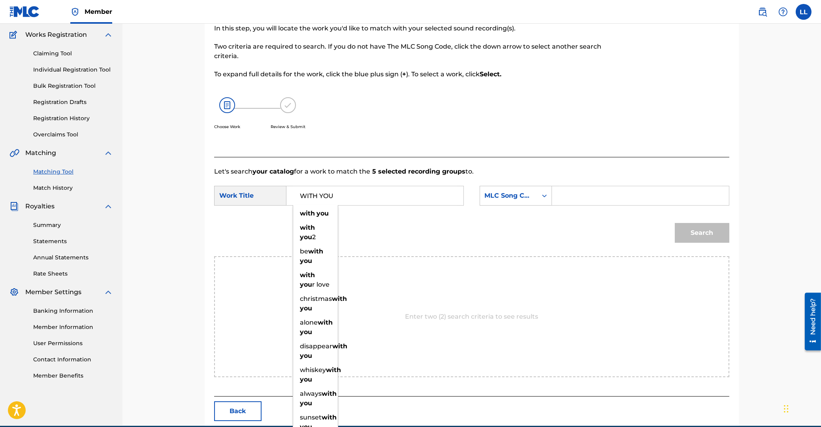
type input "WITH YOU"
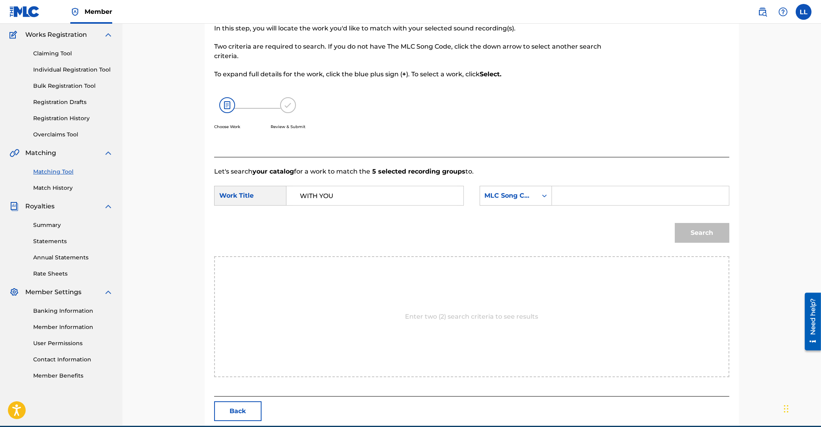
drag, startPoint x: 570, startPoint y: 192, endPoint x: 598, endPoint y: 202, distance: 29.5
click at [573, 193] on input "Search Form" at bounding box center [641, 195] width 164 height 19
paste input "W51LIS"
type input "W51LIS"
click at [699, 235] on button "Search" at bounding box center [702, 233] width 55 height 20
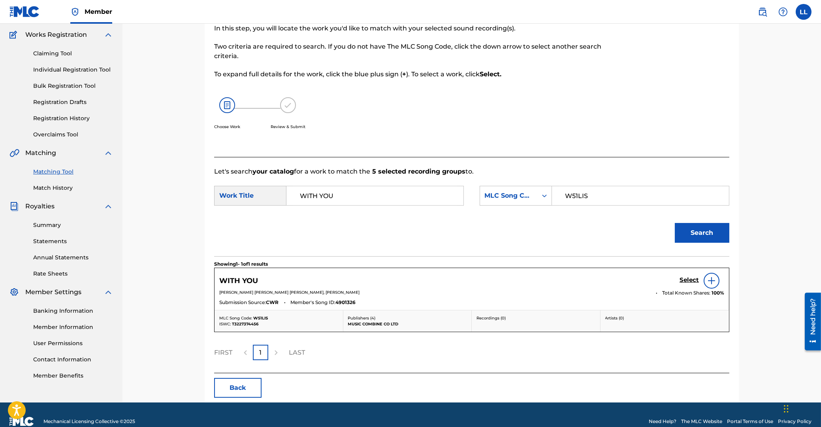
click at [683, 281] on h5 "Select" at bounding box center [689, 280] width 19 height 8
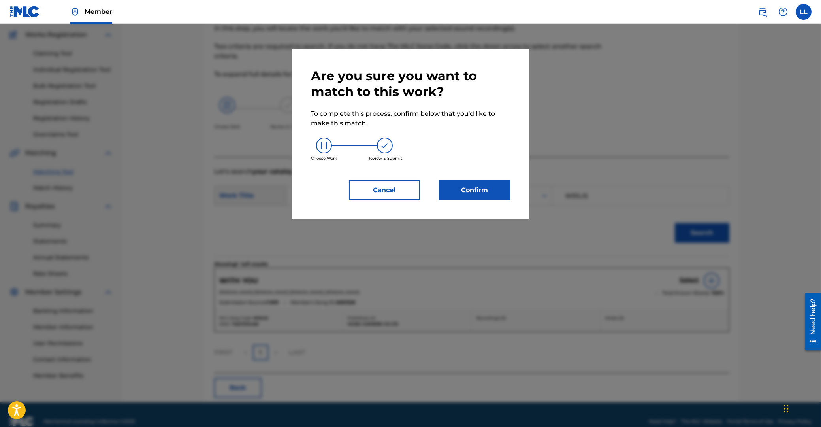
click at [473, 185] on button "Confirm" at bounding box center [474, 190] width 71 height 20
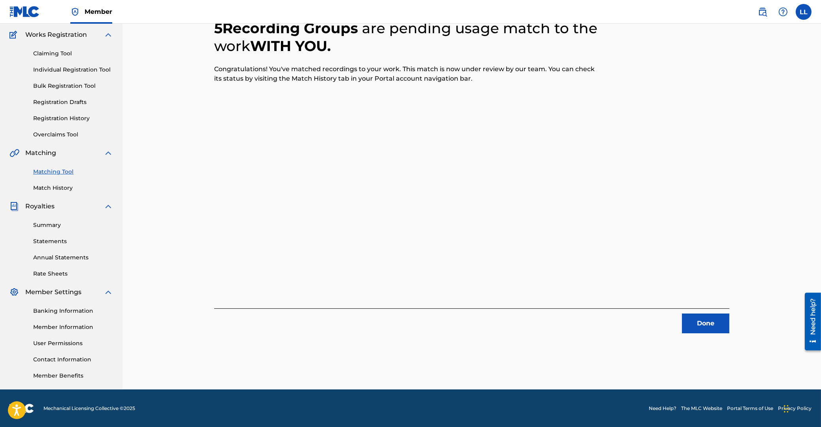
click at [713, 325] on button "Done" at bounding box center [705, 323] width 47 height 20
